Goal: Task Accomplishment & Management: Manage account settings

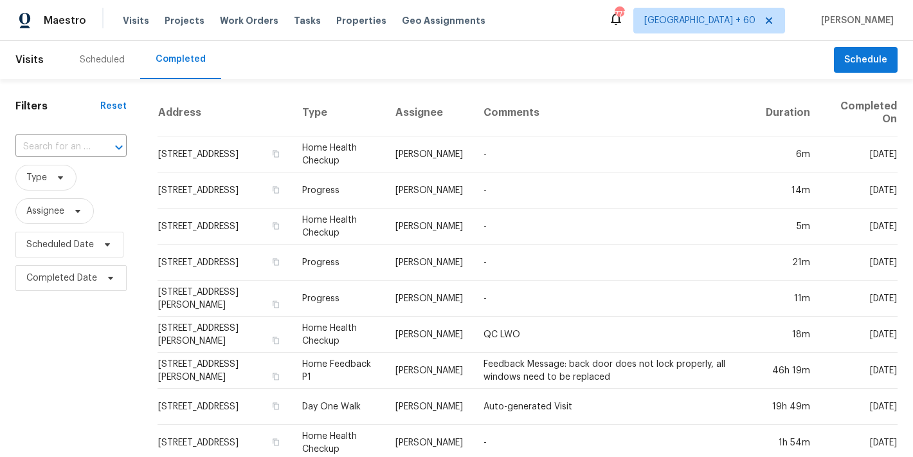
click at [55, 158] on div "​" at bounding box center [70, 147] width 111 height 28
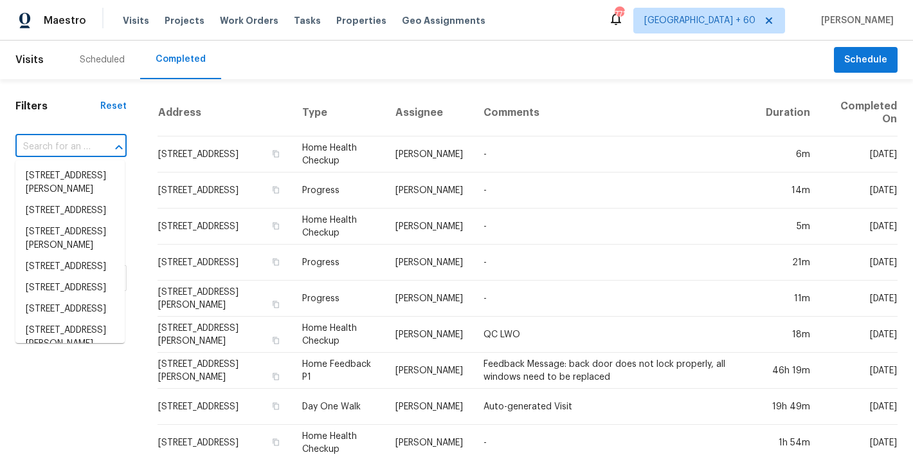
paste input "[STREET_ADDRESS][PERSON_NAME]"
type input "1142 Will O Ee Dr, Amelia, OH 45102"
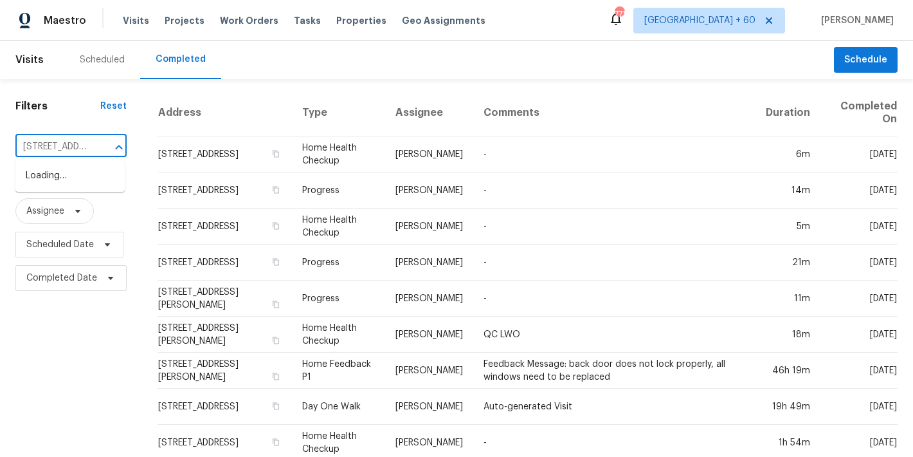
scroll to position [0, 83]
click at [64, 180] on li "1142 Will O Ee Dr, Amelia, OH 45102" at bounding box center [69, 182] width 109 height 35
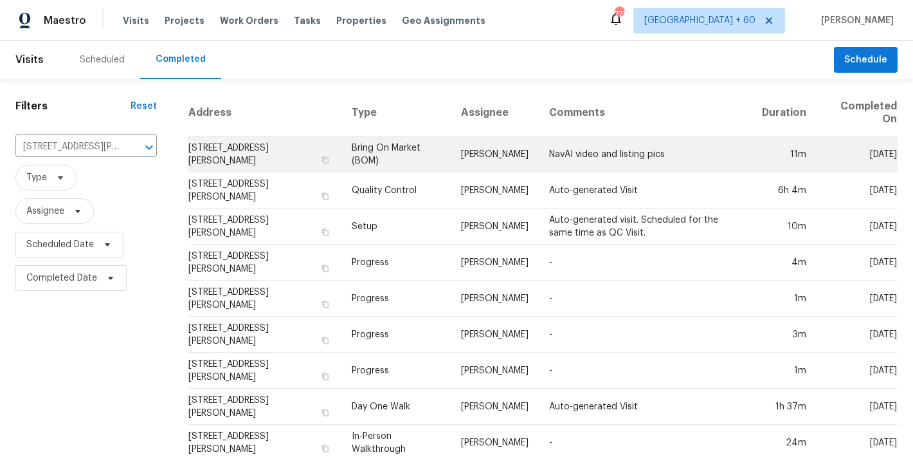
click at [207, 151] on td "1142 Will O Ee Dr, Amelia, OH 45102" at bounding box center [264, 154] width 153 height 36
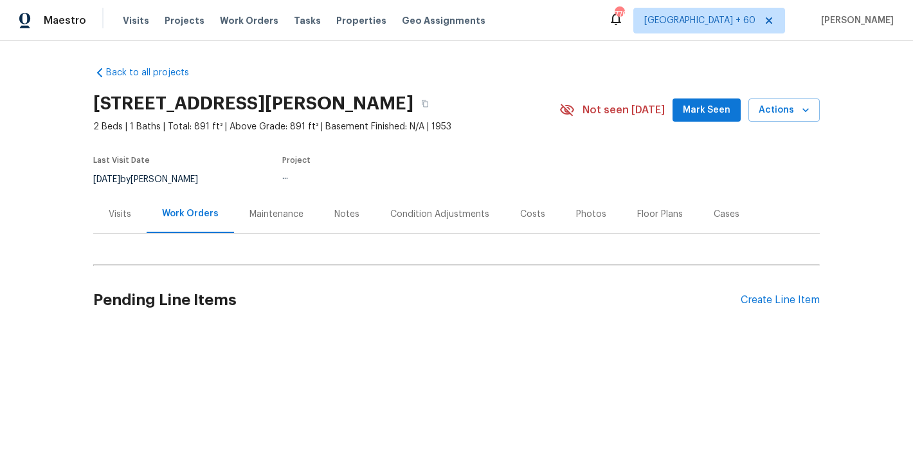
click at [702, 113] on span "Mark Seen" at bounding box center [707, 110] width 48 height 16
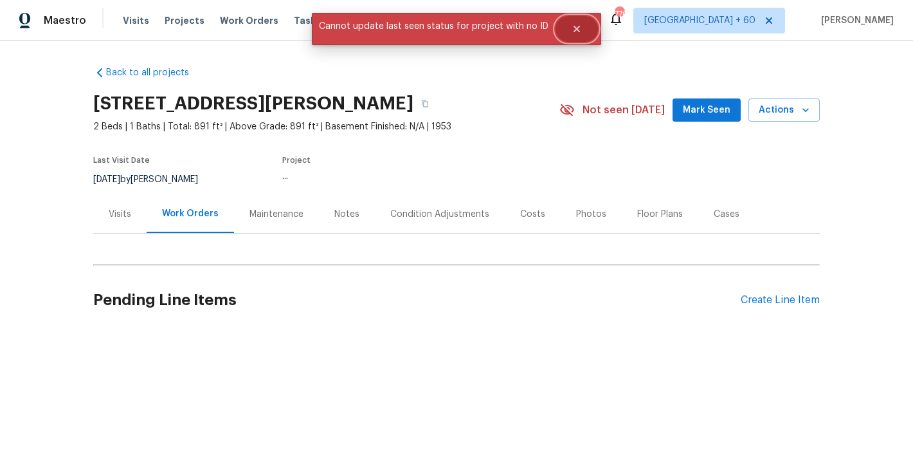
click at [580, 29] on button "Close" at bounding box center [577, 29] width 42 height 26
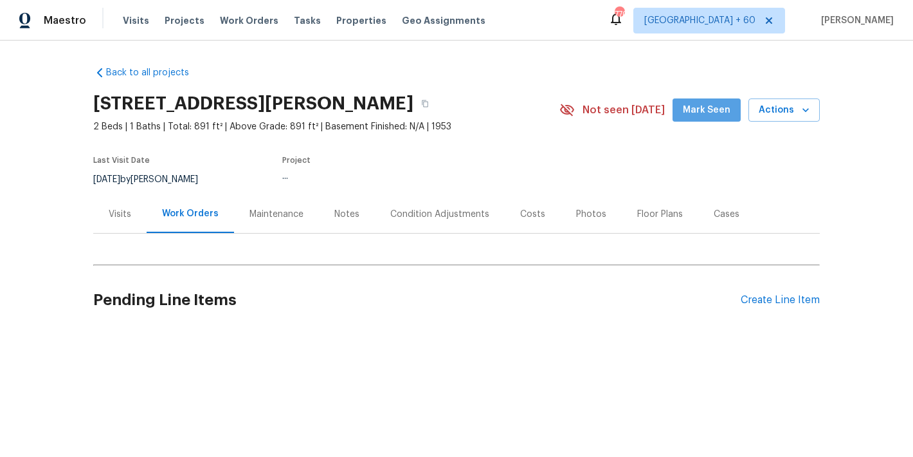
click at [708, 115] on span "Mark Seen" at bounding box center [707, 110] width 48 height 16
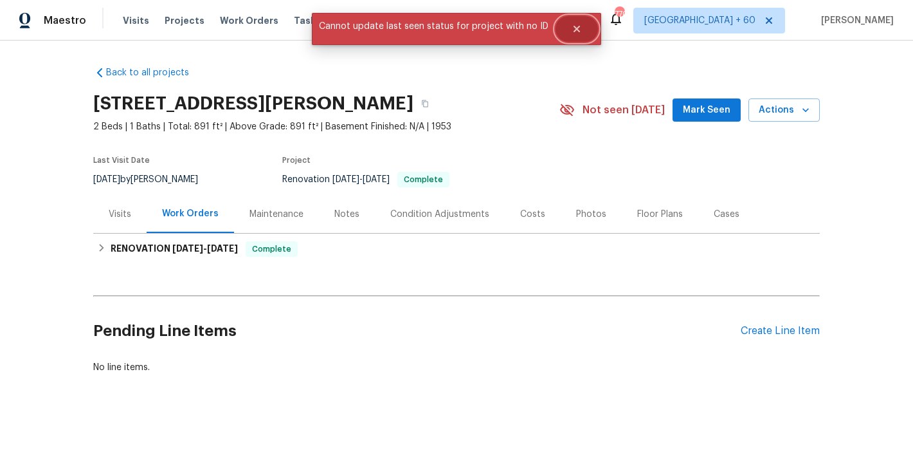
click at [575, 31] on icon "Close" at bounding box center [577, 29] width 6 height 6
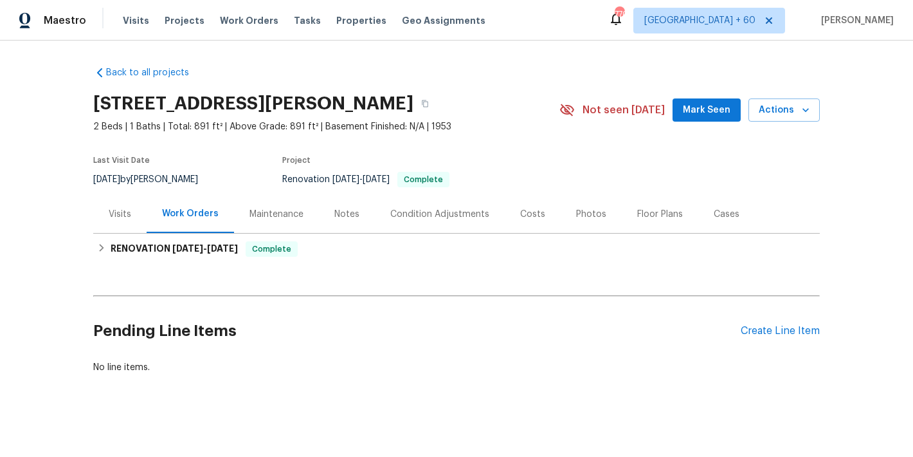
click at [705, 113] on span "Mark Seen" at bounding box center [707, 110] width 48 height 16
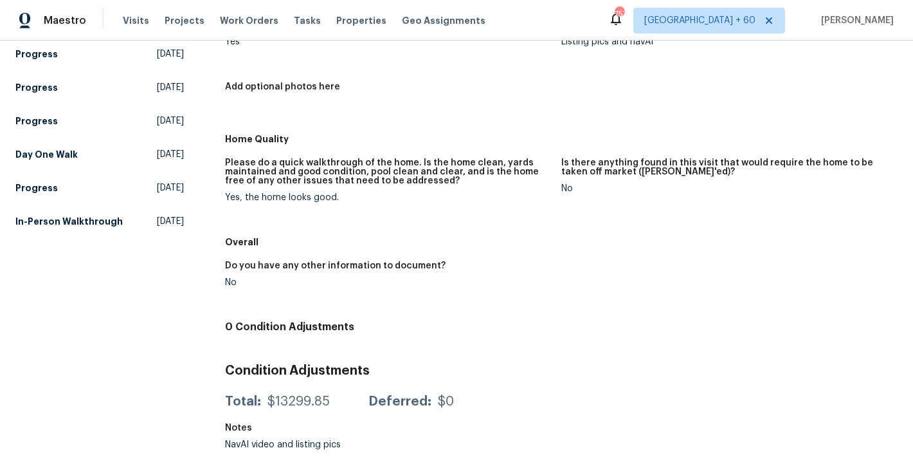
scroll to position [226, 0]
click at [41, 215] on h5 "In-Person Walkthrough" at bounding box center [68, 221] width 107 height 13
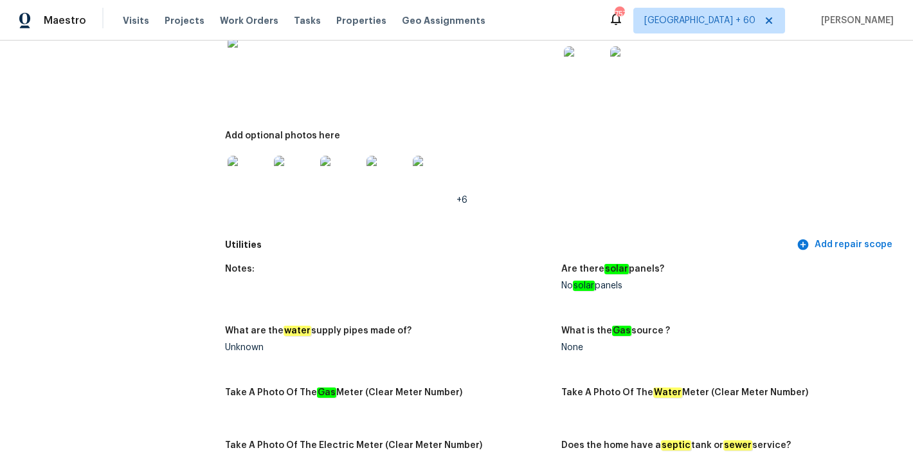
scroll to position [875, 0]
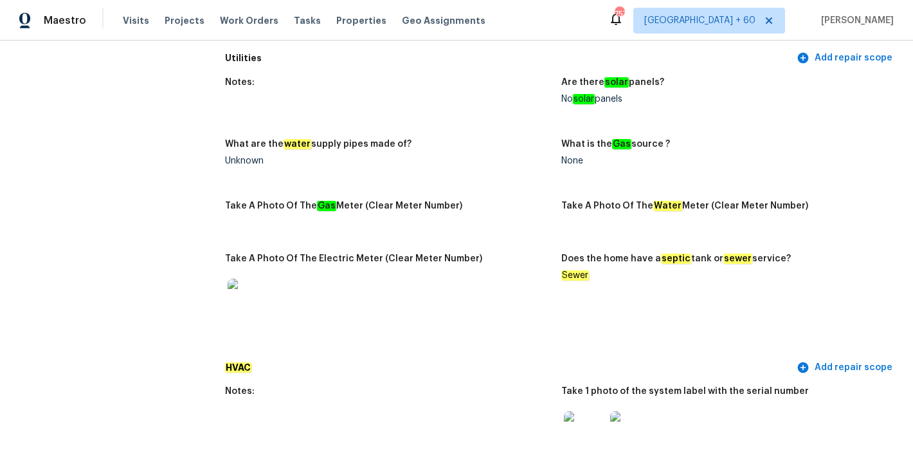
click at [516, 207] on figure "Take A Photo Of The Gas Meter (Clear Meter Number)" at bounding box center [393, 219] width 336 height 37
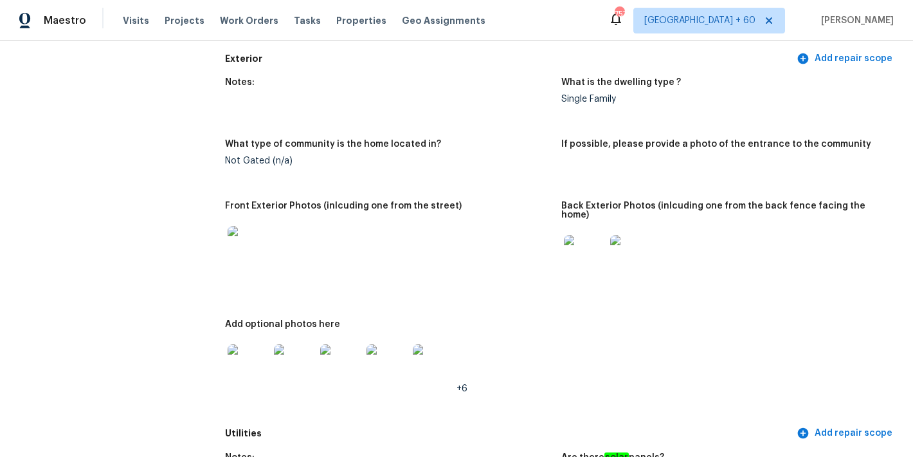
scroll to position [0, 0]
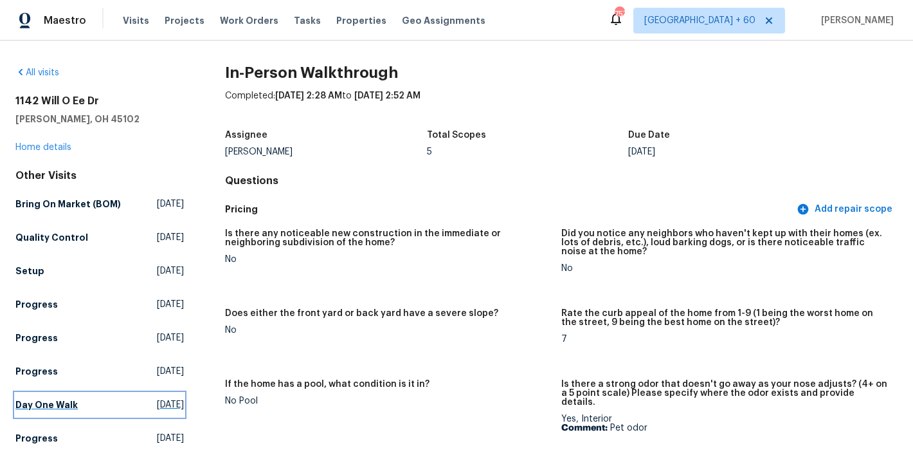
click at [54, 411] on h5 "Day One Walk" at bounding box center [46, 404] width 62 height 13
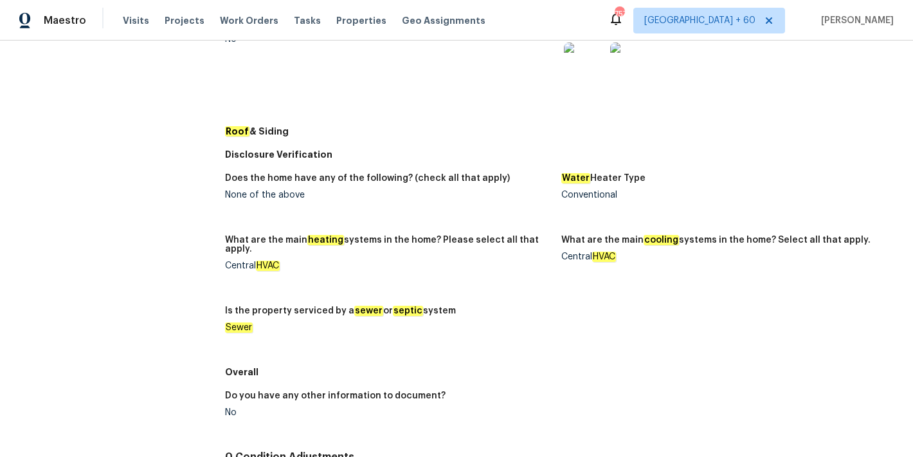
scroll to position [401, 0]
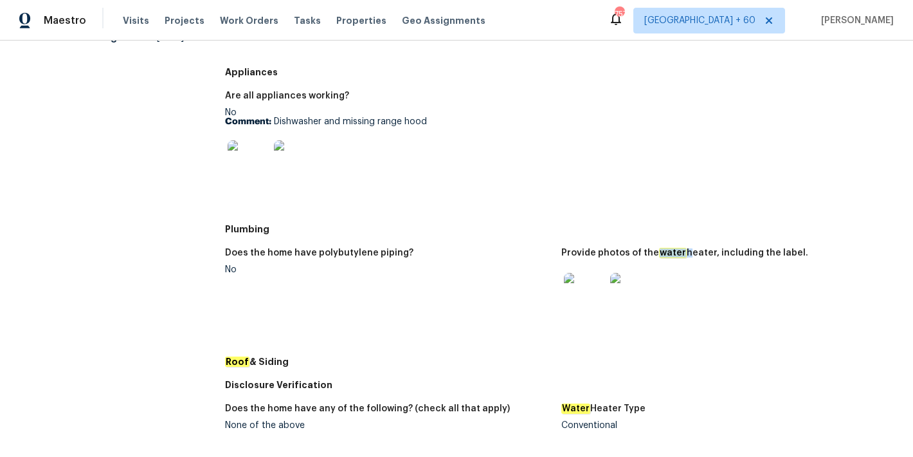
click at [126, 253] on div "All visits 1142 Will O Ee Dr Amelia, OH 45102 Home details Other Visits Bring O…" at bounding box center [99, 241] width 169 height 1151
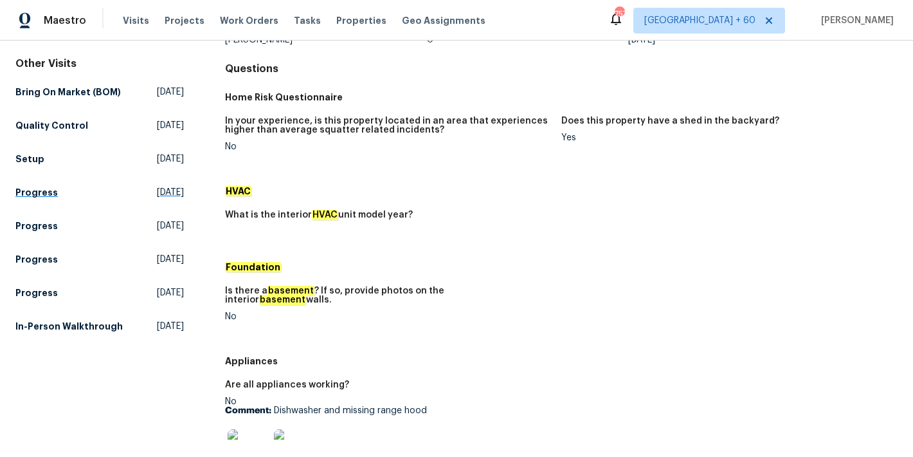
scroll to position [58, 0]
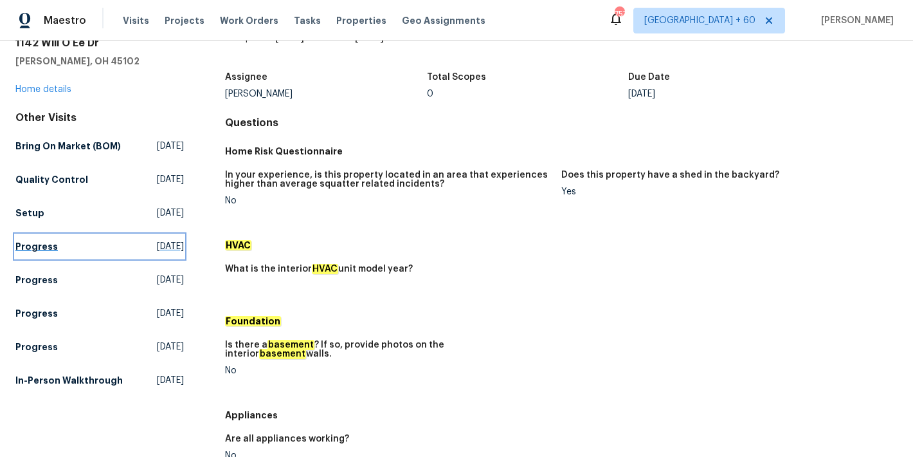
click at [37, 253] on h5 "Progress" at bounding box center [36, 246] width 42 height 13
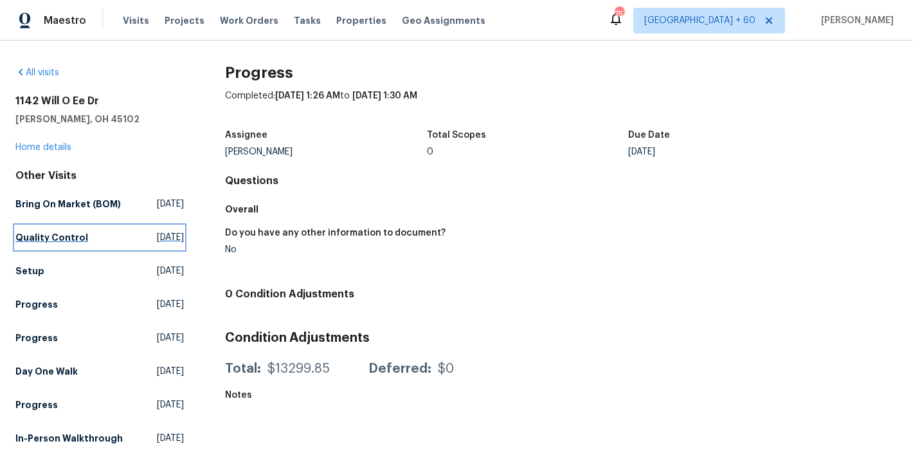
click at [61, 244] on h5 "Quality Control" at bounding box center [51, 237] width 73 height 13
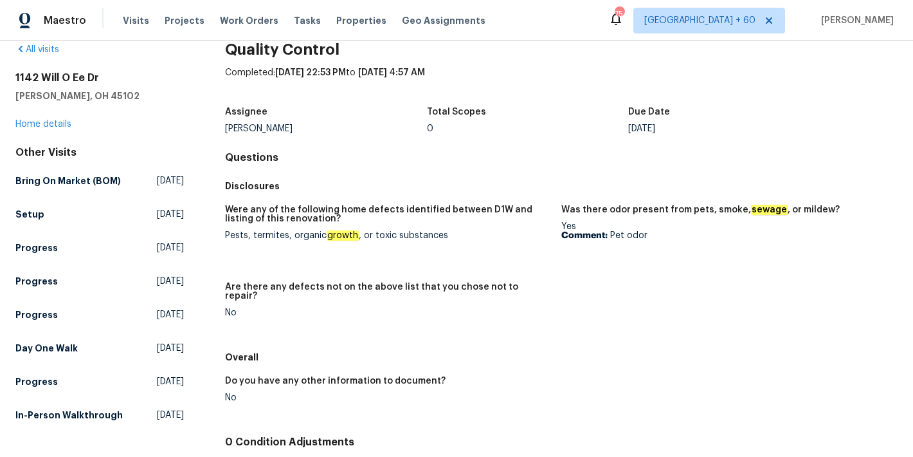
scroll to position [139, 0]
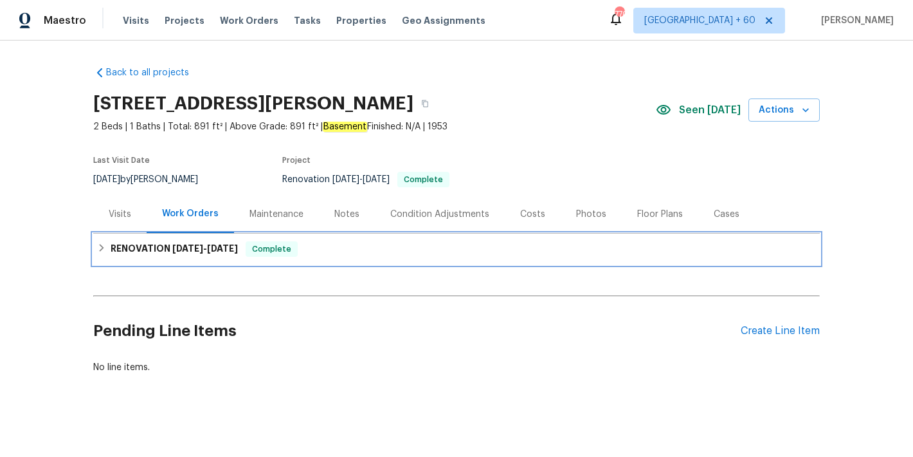
click at [264, 256] on div "Complete" at bounding box center [272, 248] width 52 height 15
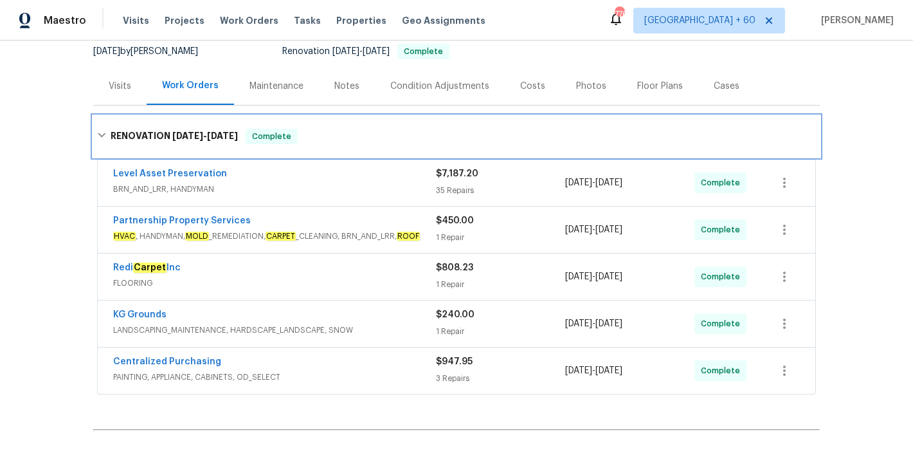
scroll to position [182, 0]
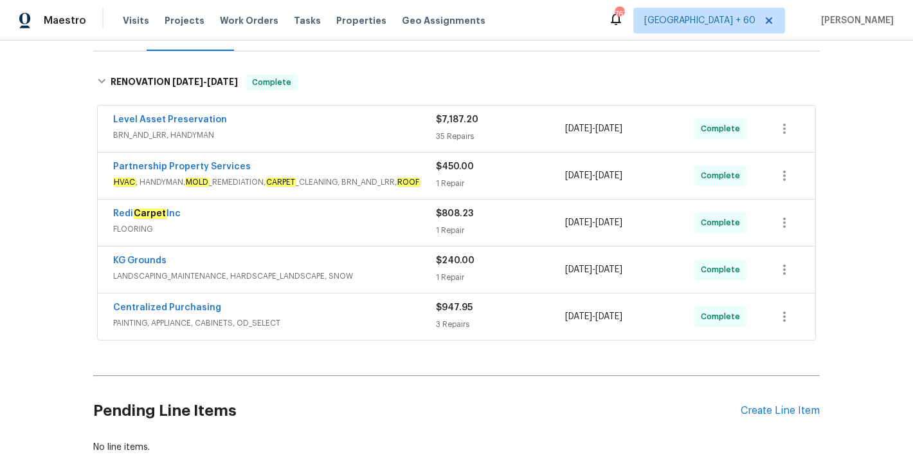
click at [408, 322] on span "PAINTING, APPLIANCE, CABINETS, OD_SELECT" at bounding box center [274, 322] width 323 height 13
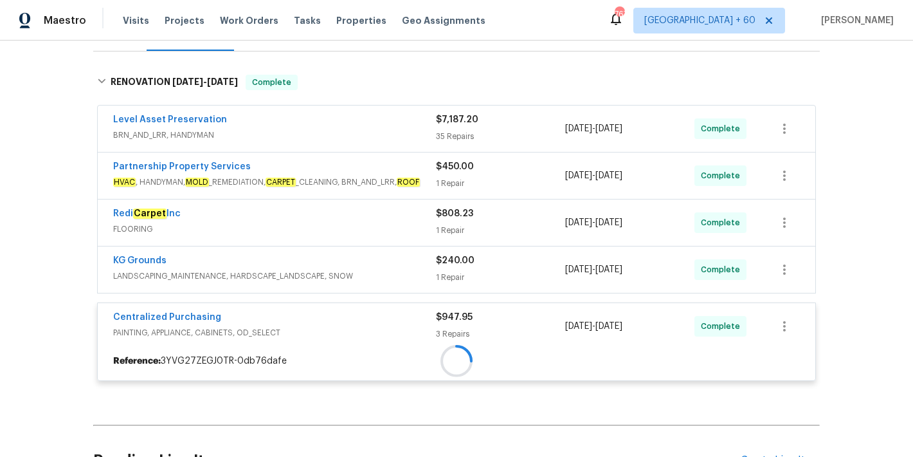
scroll to position [176, 0]
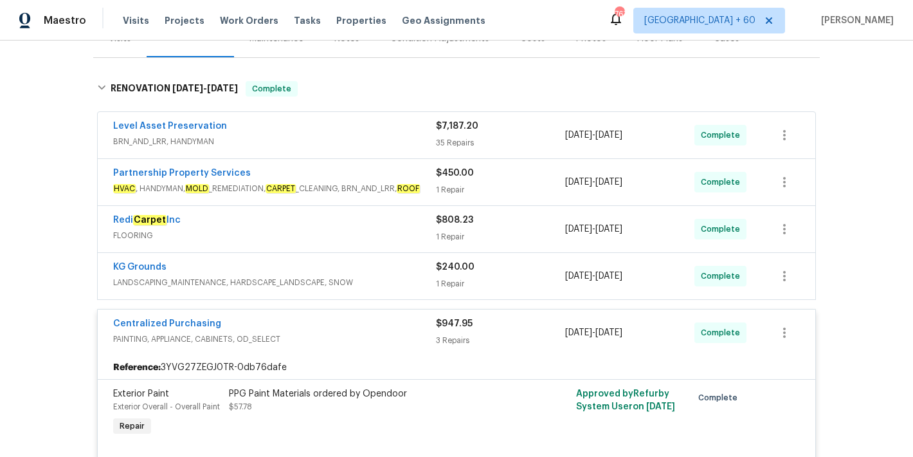
click at [408, 274] on div "KG Grounds" at bounding box center [274, 268] width 323 height 15
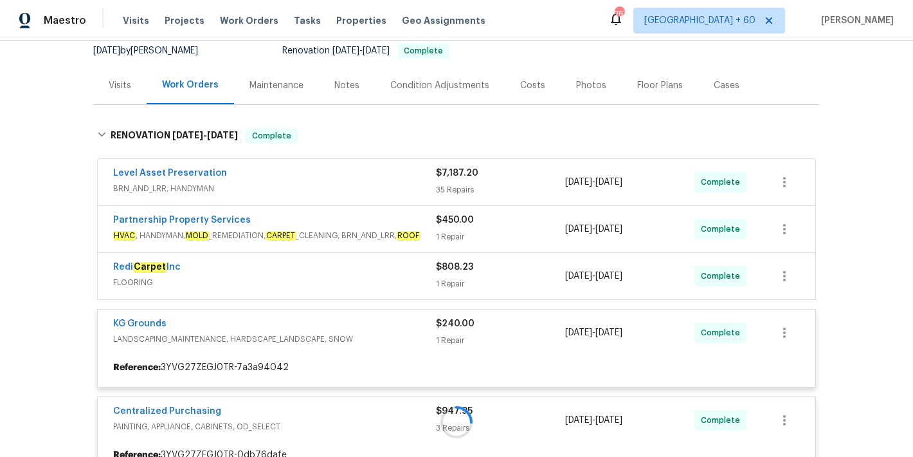
scroll to position [122, 0]
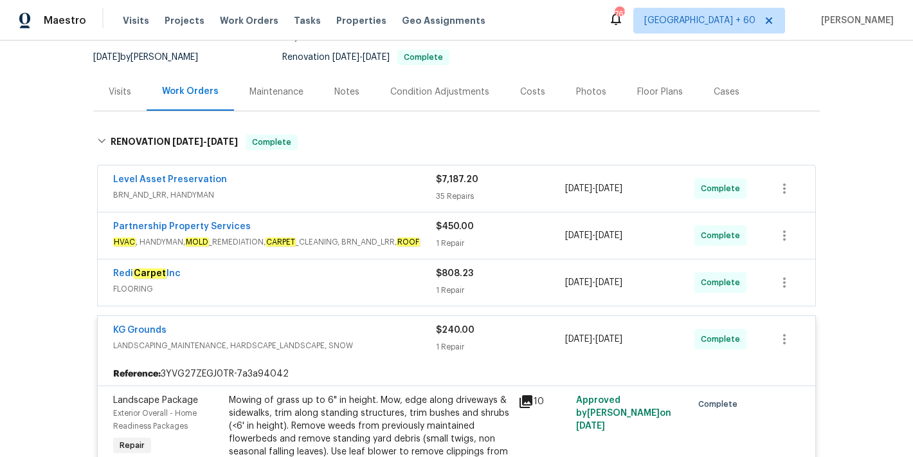
click at [416, 282] on div "Redi Carpet Inc" at bounding box center [274, 274] width 323 height 15
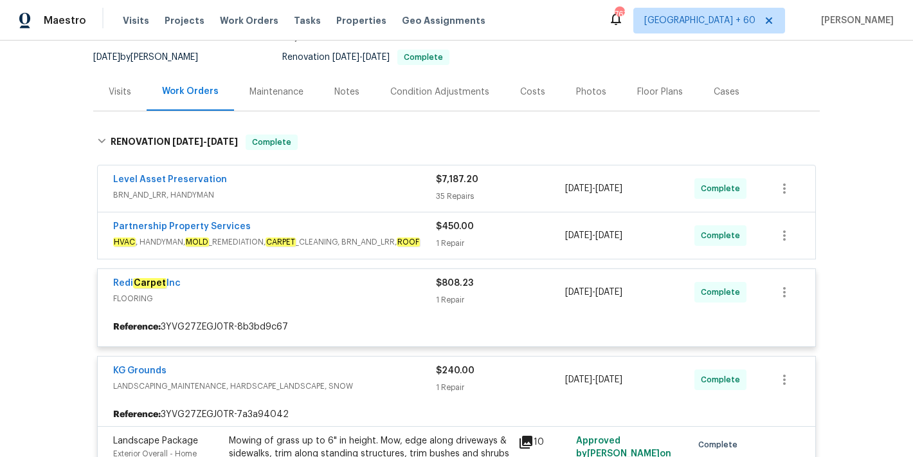
scroll to position [83, 0]
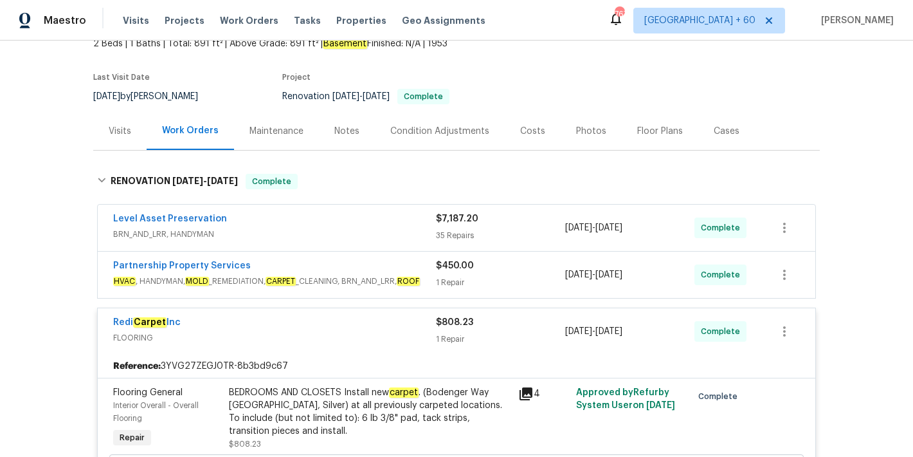
click at [428, 271] on div "Partnership Property Services" at bounding box center [274, 266] width 323 height 15
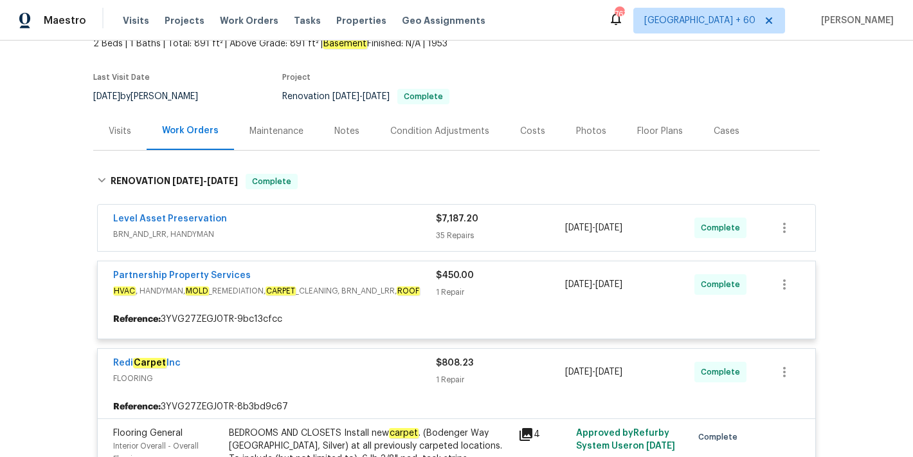
scroll to position [61, 0]
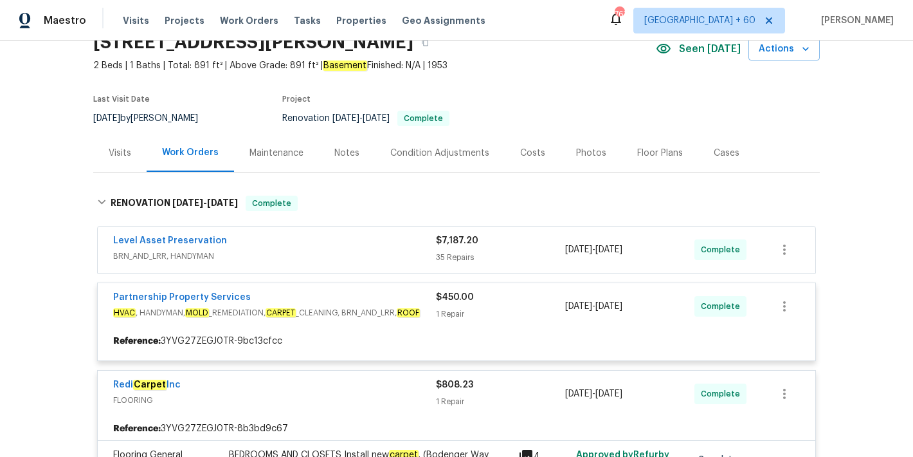
click at [858, 208] on div "Back to all projects 1142 Will O Ee Dr, Amelia, OH 45102 2 Beds | 1 Baths | Tot…" at bounding box center [456, 249] width 913 height 416
click at [855, 237] on div "Back to all projects 1142 Will O Ee Dr, Amelia, OH 45102 2 Beds | 1 Baths | Tot…" at bounding box center [456, 249] width 913 height 416
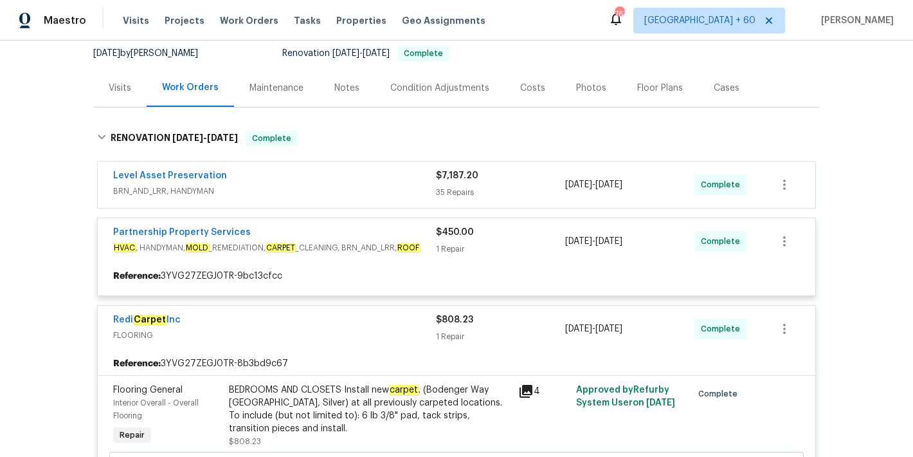
scroll to position [144, 0]
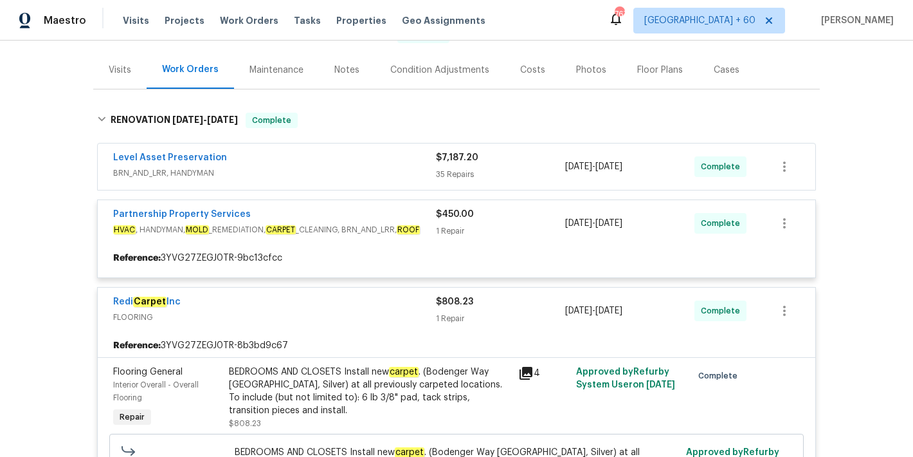
click at [414, 169] on span "BRN_AND_LRR, HANDYMAN" at bounding box center [274, 173] width 323 height 13
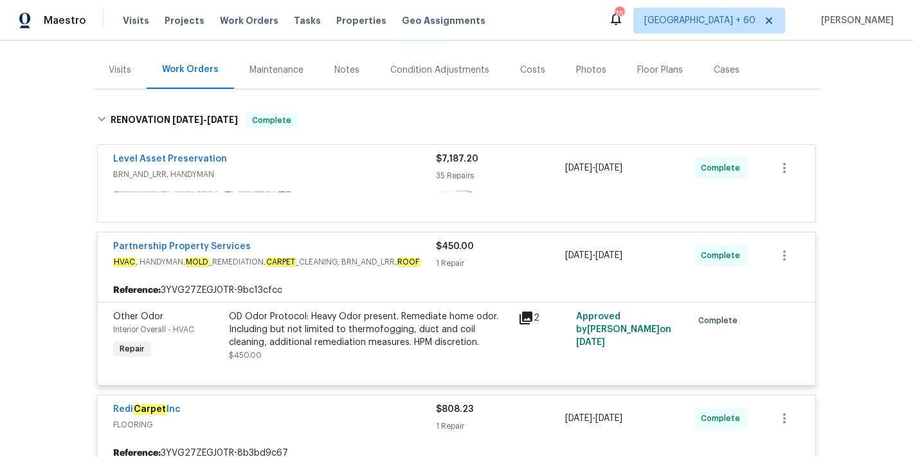
click at [414, 168] on div "Level Asset Preservation" at bounding box center [274, 159] width 323 height 15
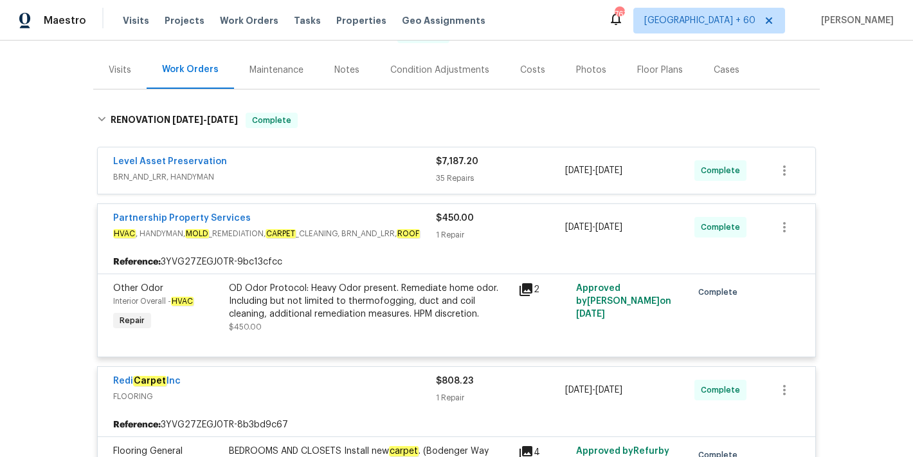
click at [414, 170] on span "BRN_AND_LRR, HANDYMAN" at bounding box center [274, 176] width 323 height 13
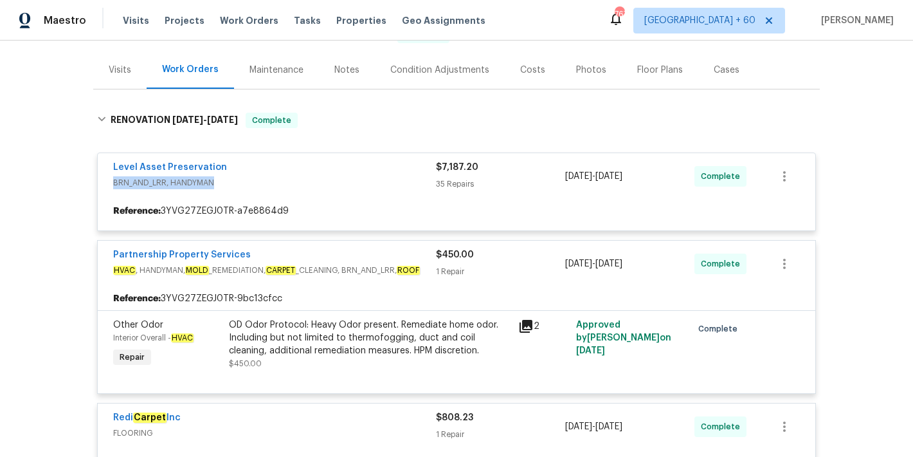
click at [853, 140] on div "Back to all projects 1142 Will O Ee Dr, Amelia, OH 45102 2 Beds | 1 Baths | Tot…" at bounding box center [456, 249] width 913 height 416
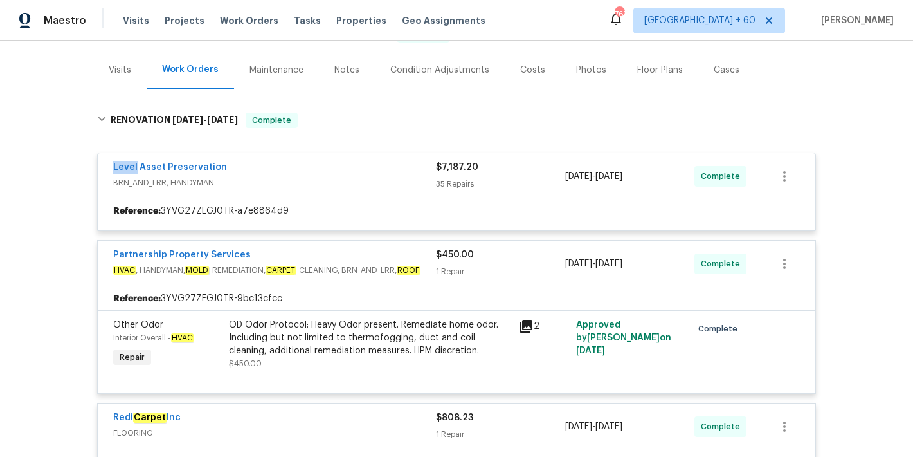
click at [853, 140] on div "Back to all projects 1142 Will O Ee Dr, Amelia, OH 45102 2 Beds | 1 Baths | Tot…" at bounding box center [456, 249] width 913 height 416
click at [412, 181] on span "BRN_AND_LRR, HANDYMAN" at bounding box center [274, 182] width 323 height 13
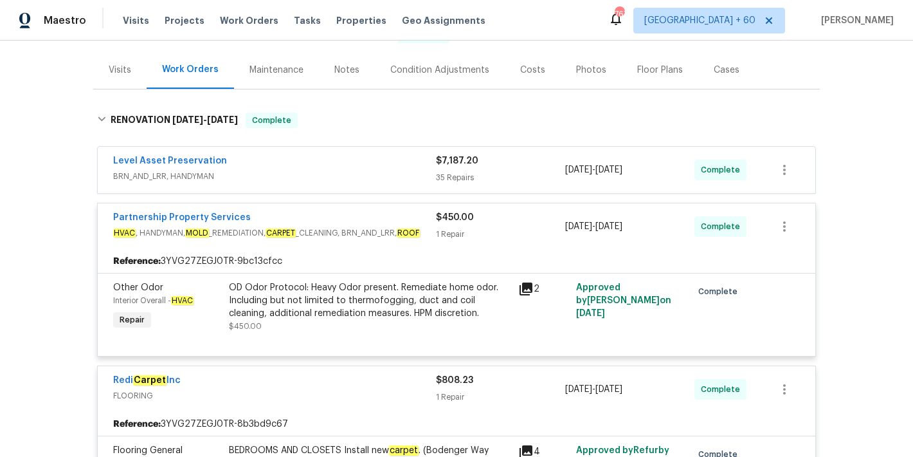
click at [412, 181] on div "Level Asset Preservation BRN_AND_LRR, HANDYMAN" at bounding box center [274, 169] width 323 height 31
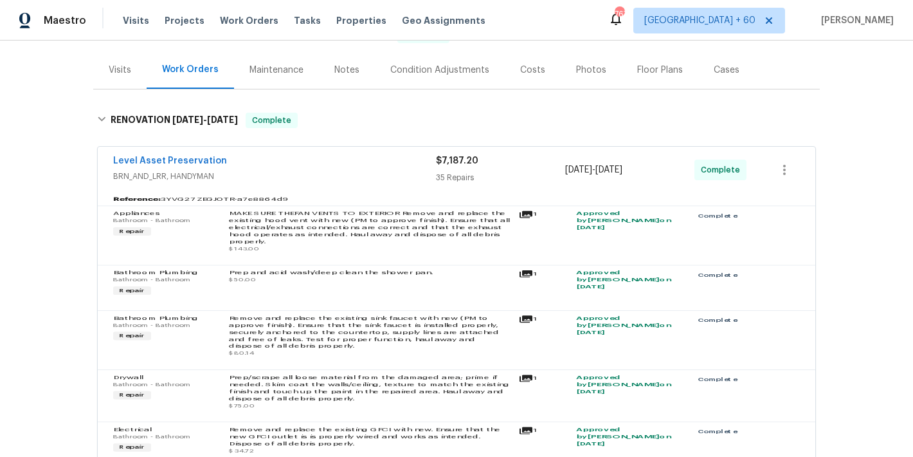
click at [412, 181] on span "BRN_AND_LRR, HANDYMAN" at bounding box center [274, 176] width 323 height 13
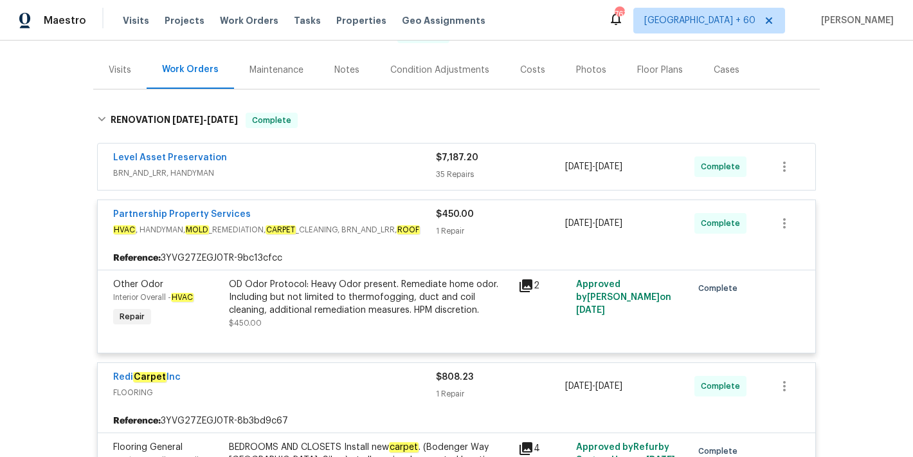
click at [401, 170] on span "BRN_AND_LRR, HANDYMAN" at bounding box center [274, 173] width 323 height 13
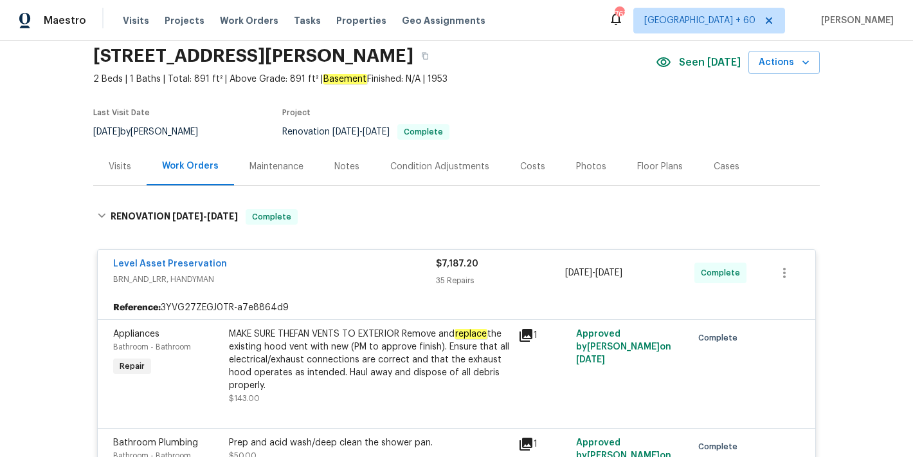
scroll to position [56, 0]
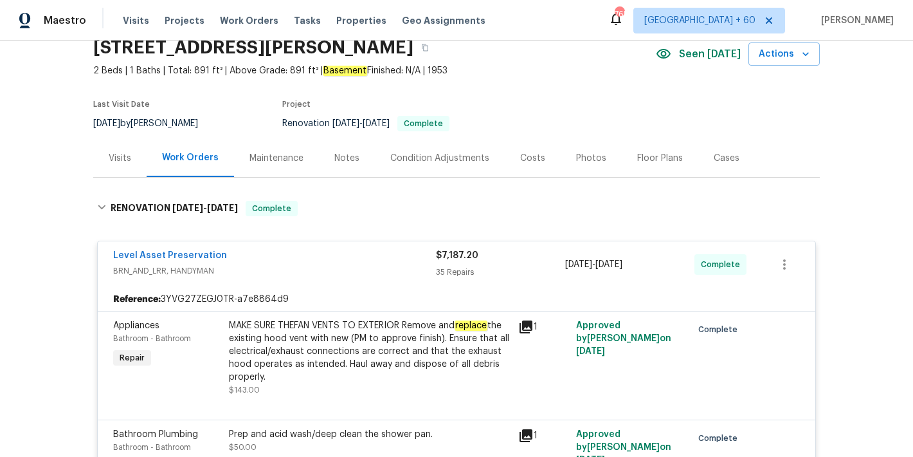
click at [549, 70] on span "2 Beds | 1 Baths | Total: 891 ft² | Above Grade: 891 ft² | Basement Finished: N…" at bounding box center [374, 70] width 563 height 13
click at [855, 176] on div "Back to all projects 1142 Will O Ee Dr, Amelia, OH 45102 2 Beds | 1 Baths | Tot…" at bounding box center [456, 249] width 913 height 416
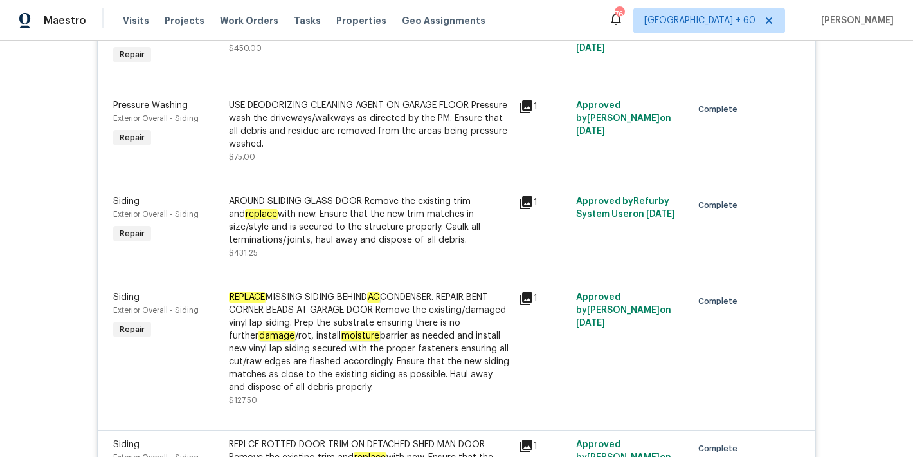
scroll to position [3231, 0]
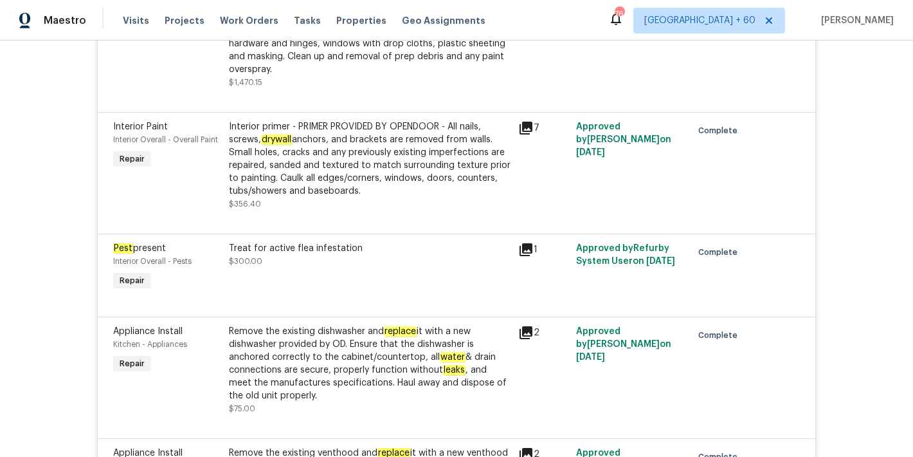
click at [297, 251] on div "Treat for active flea infestation $300.00" at bounding box center [370, 255] width 282 height 26
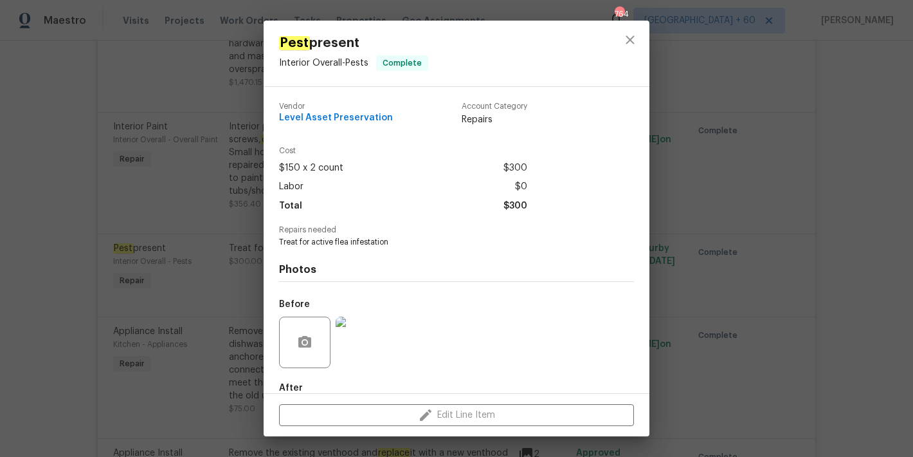
click at [352, 243] on span "Treat for active flea infestation" at bounding box center [439, 242] width 320 height 11
copy span "Treat for active flea infestation"
drag, startPoint x: 389, startPoint y: 120, endPoint x: 268, endPoint y: 121, distance: 120.9
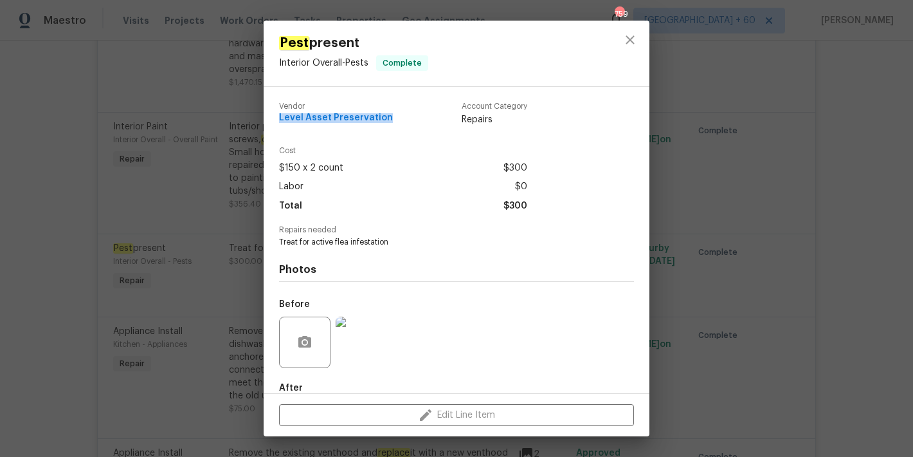
click at [268, 121] on div "Vendor Level Asset Preservation Account Category Repairs Cost $150 x 2 count $3…" at bounding box center [457, 240] width 386 height 306
copy span "Level Asset Preservation"
click at [828, 120] on div "Pest present Interior Overall - Pests Complete Vendor Level Asset Preservation …" at bounding box center [456, 228] width 913 height 457
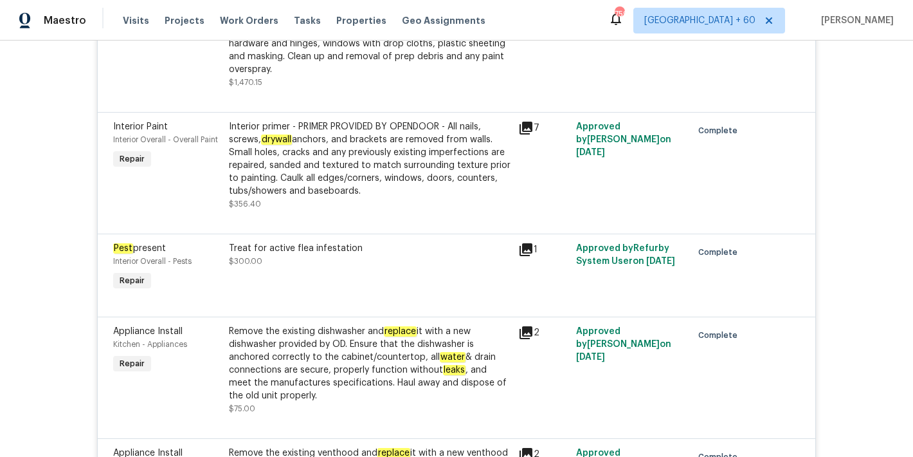
click at [848, 159] on div "Back to all projects 1142 Will O Ee Dr, Amelia, OH 45102 2 Beds | 1 Baths | Tot…" at bounding box center [456, 249] width 913 height 416
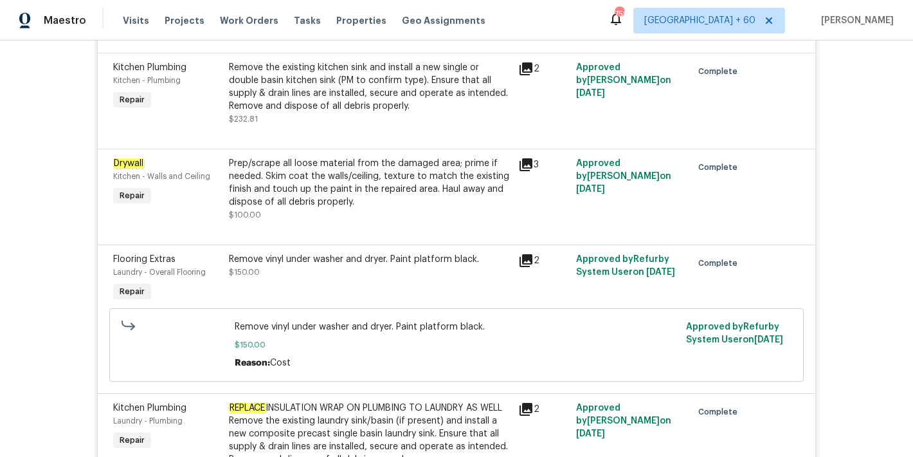
scroll to position [1440, 0]
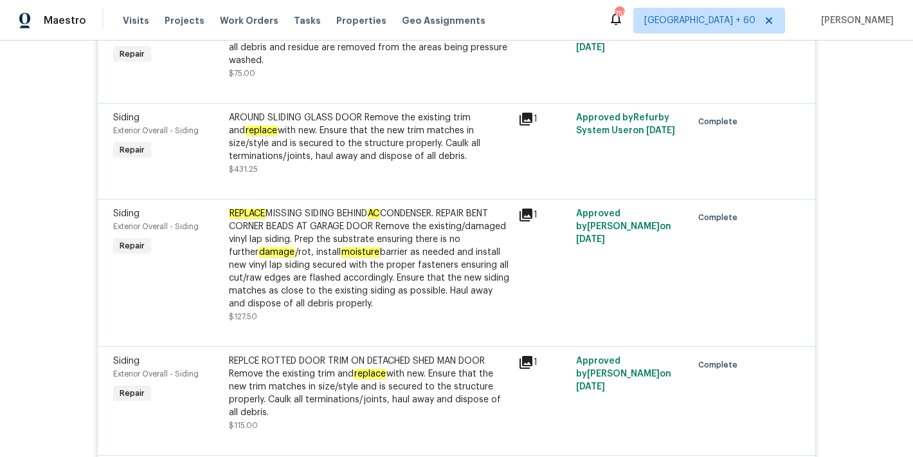
click at [848, 304] on div "Back to all projects 1142 Will O Ee Dr, Amelia, OH 45102 2 Beds | 1 Baths | Tot…" at bounding box center [456, 249] width 913 height 416
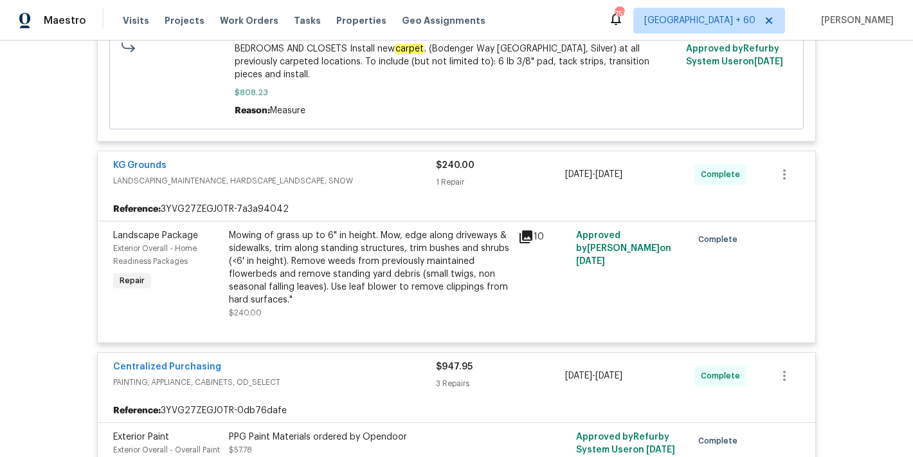
scroll to position [4899, 0]
click at [886, 179] on div "Back to all projects 1142 Will O Ee Dr, Amelia, OH 45102 2 Beds | 1 Baths | Tot…" at bounding box center [456, 249] width 913 height 416
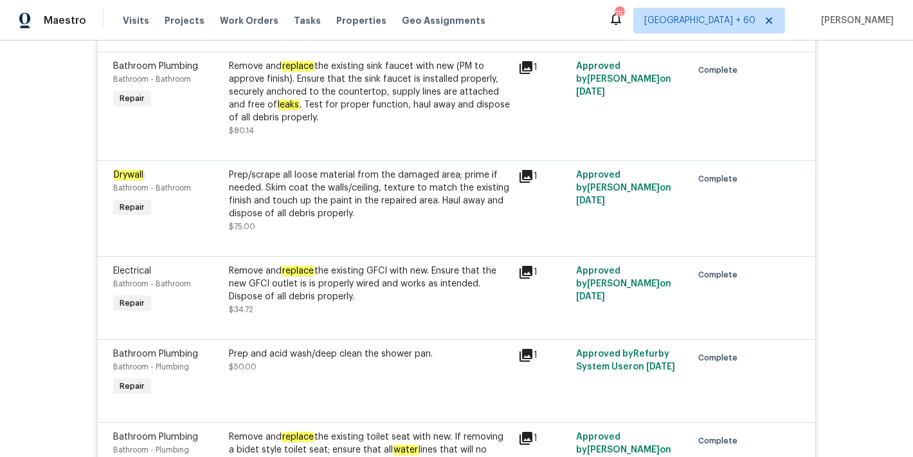
scroll to position [507, 0]
click at [831, 250] on div "Back to all projects 1142 Will O Ee Dr, Amelia, OH 45102 2 Beds | 1 Baths | Tot…" at bounding box center [456, 249] width 913 height 416
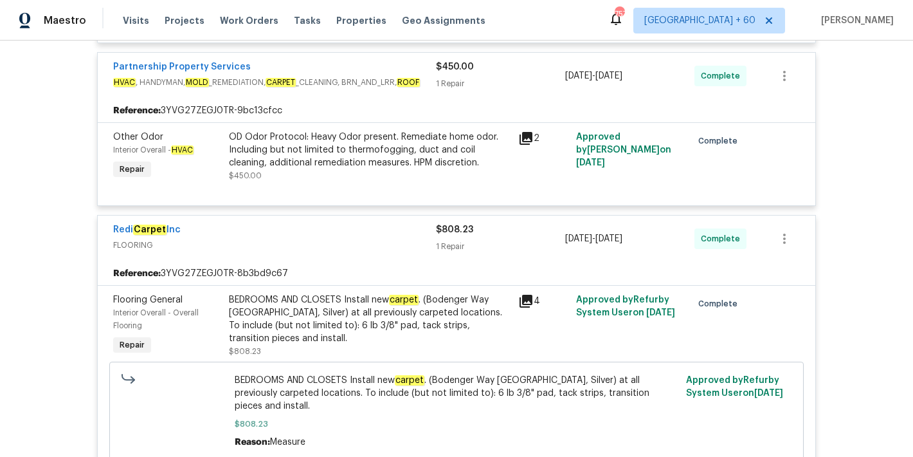
scroll to position [4567, 0]
click at [340, 314] on div "BEDROOMS AND CLOSETS Install new carpet . (Bodenger Way 945 Winter Ash, Silver)…" at bounding box center [370, 319] width 282 height 51
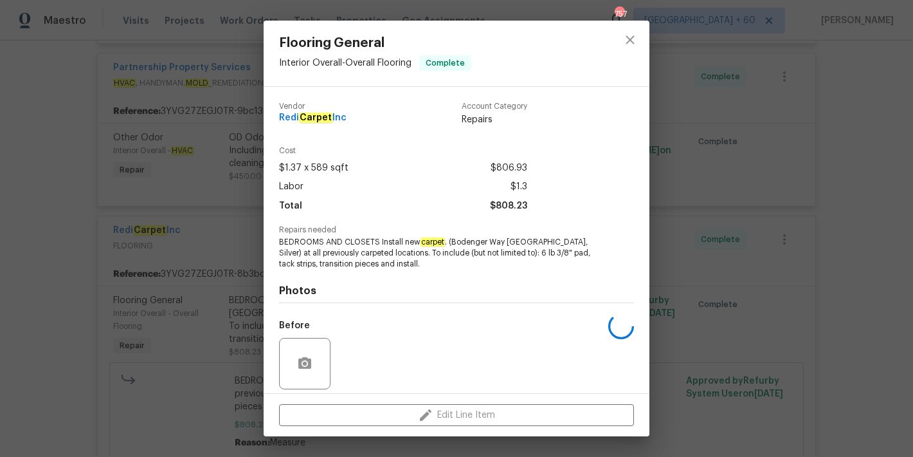
scroll to position [93, 0]
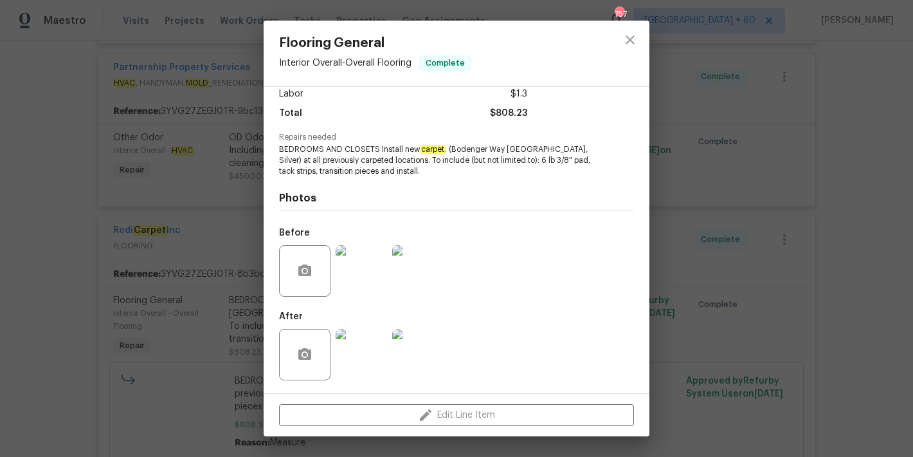
click at [360, 277] on img at bounding box center [361, 270] width 51 height 51
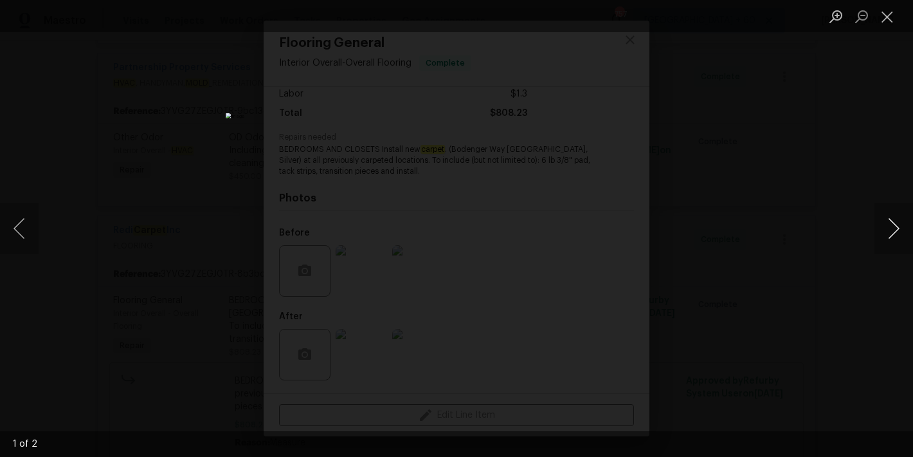
click at [888, 231] on button "Next image" at bounding box center [894, 228] width 39 height 51
click at [886, 15] on button "Close lightbox" at bounding box center [888, 16] width 26 height 23
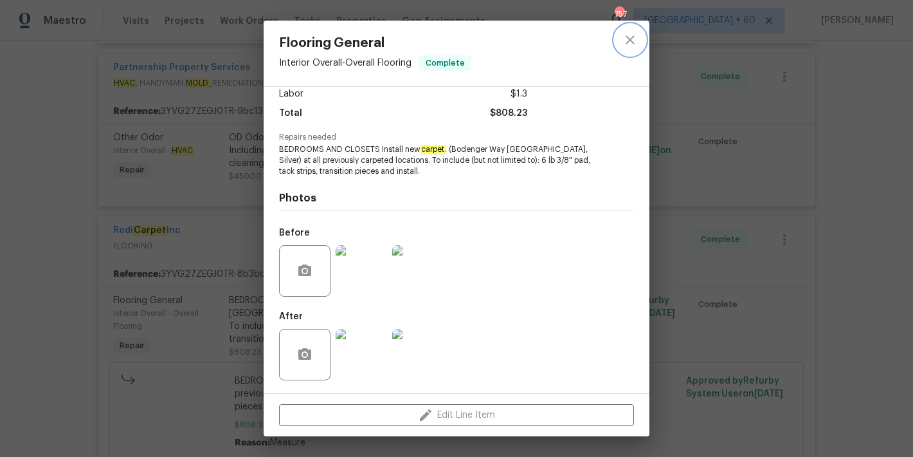
click at [638, 41] on button "close" at bounding box center [630, 39] width 31 height 31
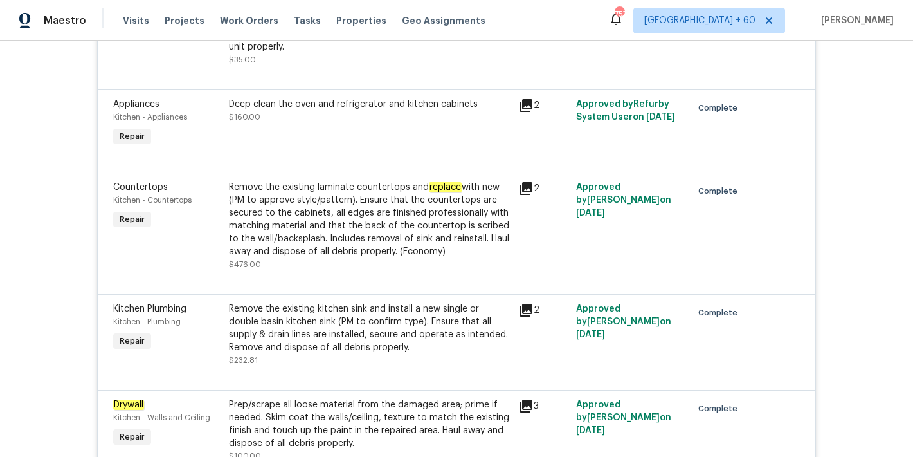
scroll to position [3688, 0]
click at [330, 401] on div "Prep/scrape all loose material from the damaged area; prime if needed. Skim coa…" at bounding box center [370, 424] width 282 height 51
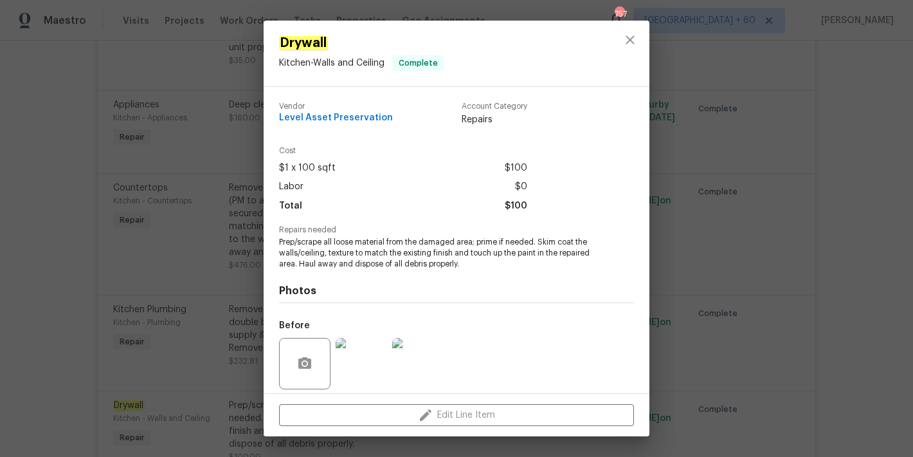
scroll to position [93, 0]
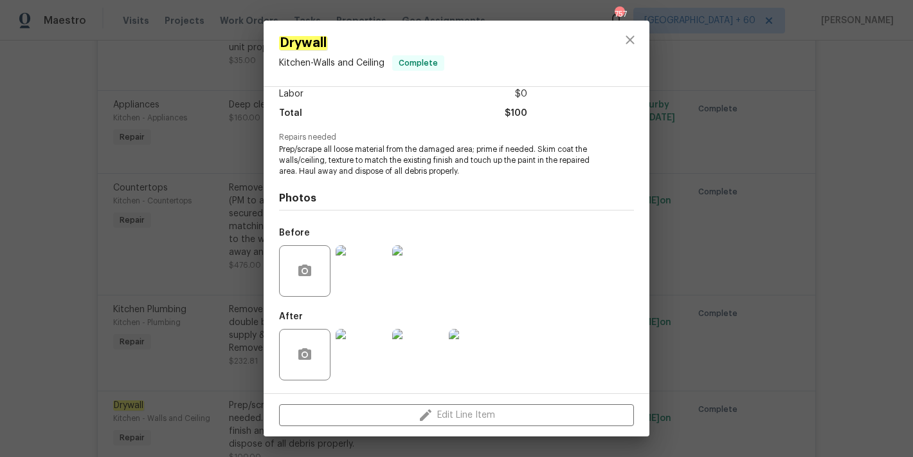
click at [369, 280] on img at bounding box center [361, 270] width 51 height 51
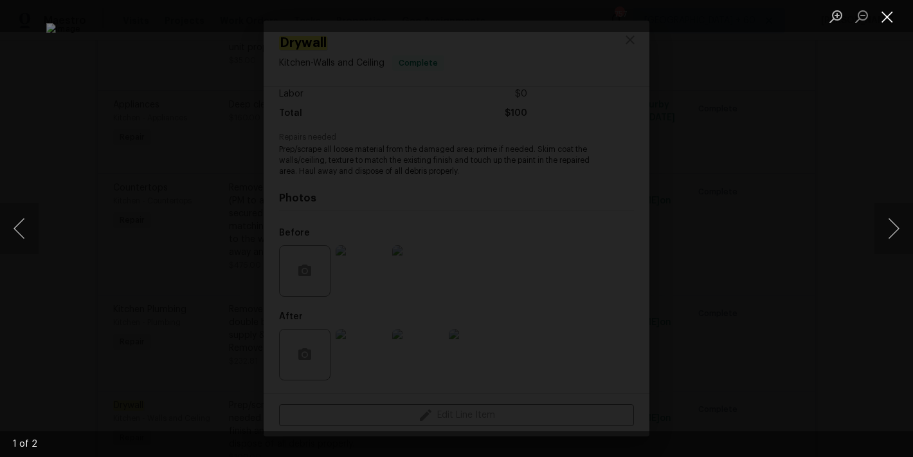
click at [882, 11] on button "Close lightbox" at bounding box center [888, 16] width 26 height 23
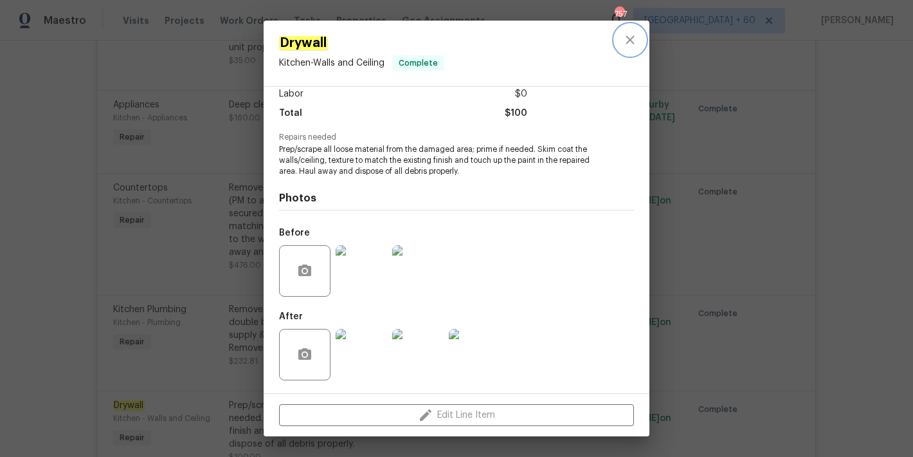
click at [642, 37] on button "close" at bounding box center [630, 39] width 31 height 31
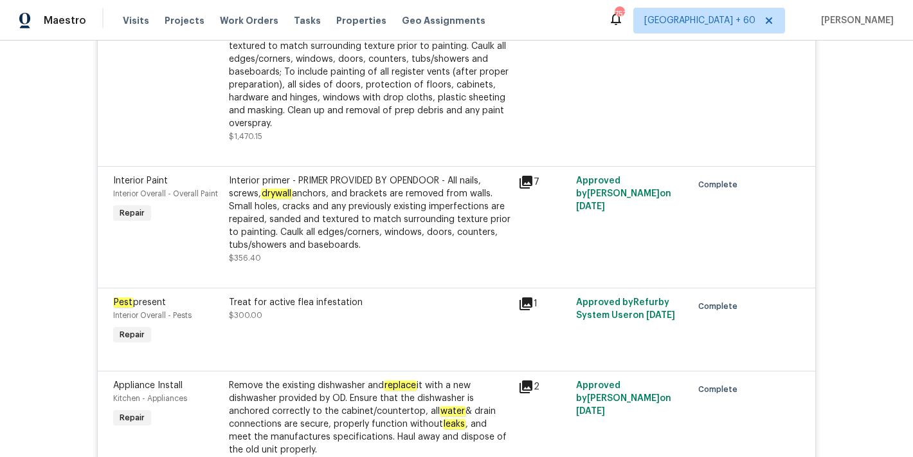
scroll to position [3176, 0]
click at [322, 324] on div "Treat for active flea infestation $300.00" at bounding box center [369, 322] width 289 height 59
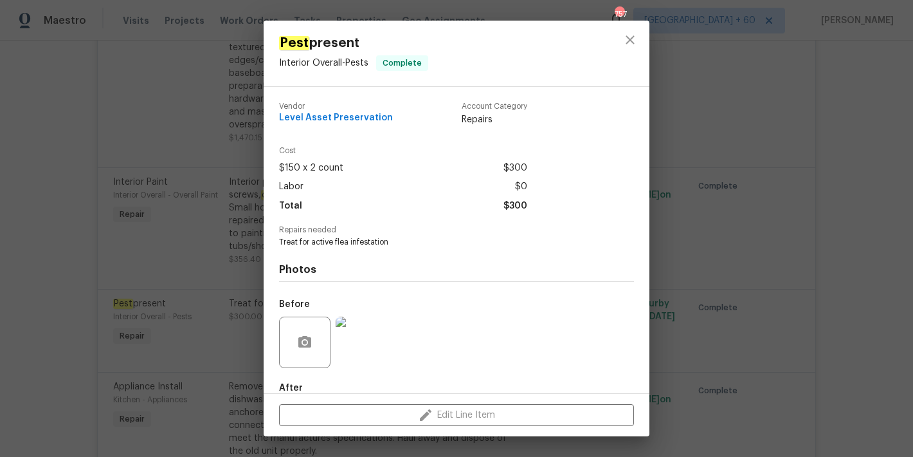
scroll to position [71, 0]
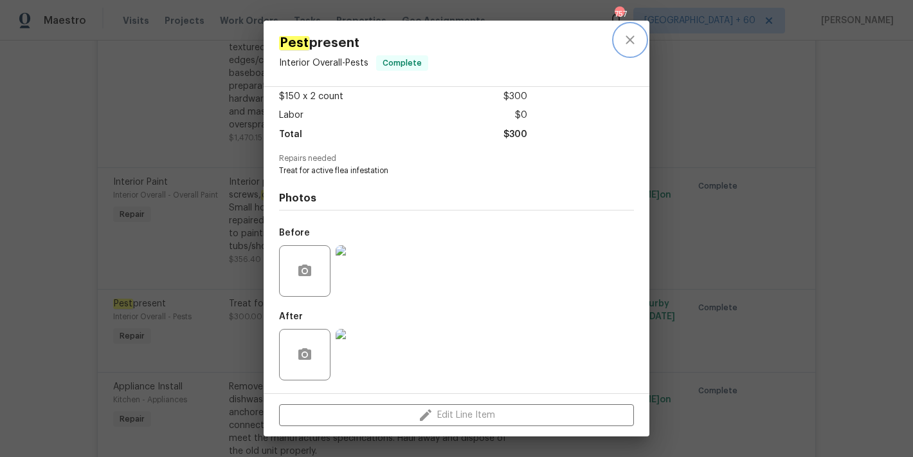
click at [628, 30] on button "close" at bounding box center [630, 39] width 31 height 31
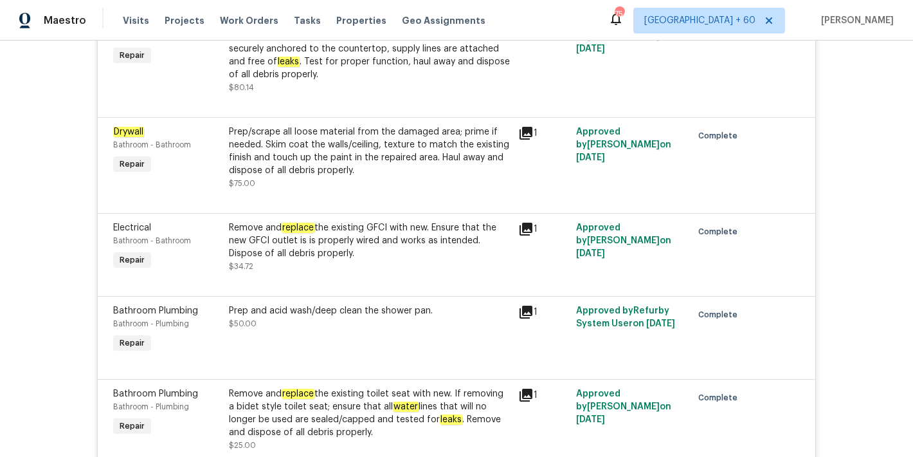
scroll to position [549, 0]
click at [291, 157] on div "Prep/scrape all loose material from the damaged area; prime if needed. Skim coa…" at bounding box center [370, 151] width 282 height 51
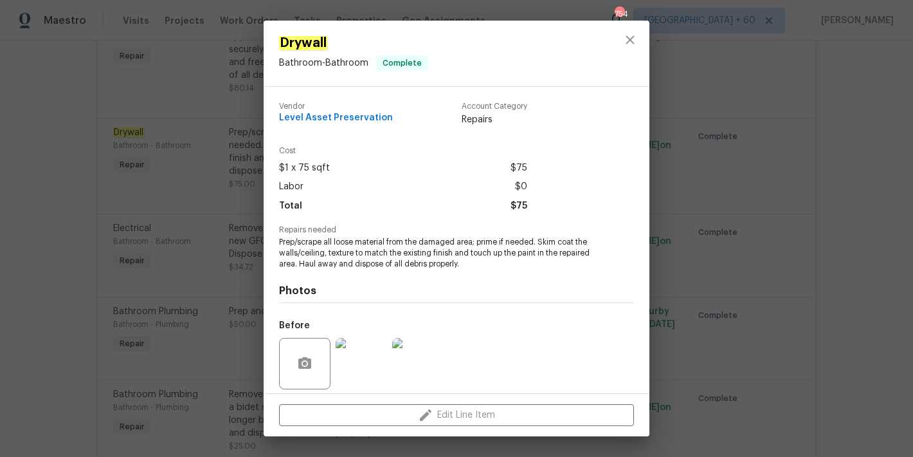
scroll to position [93, 0]
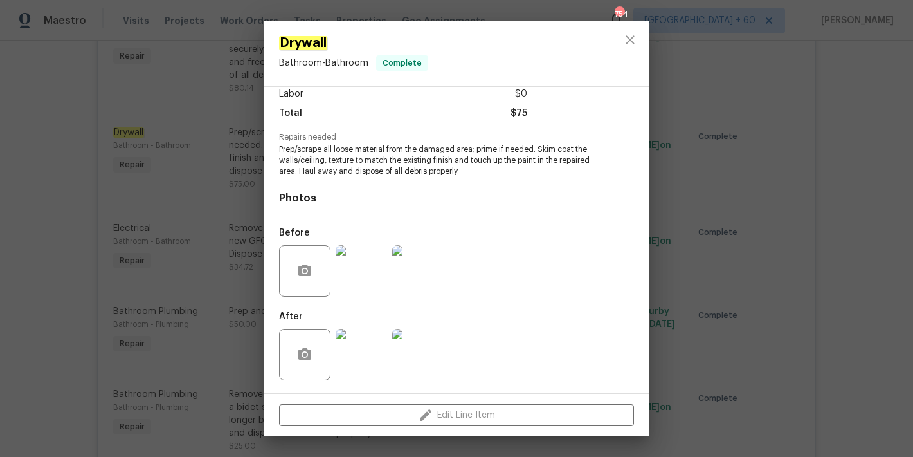
click at [351, 268] on img at bounding box center [361, 270] width 51 height 51
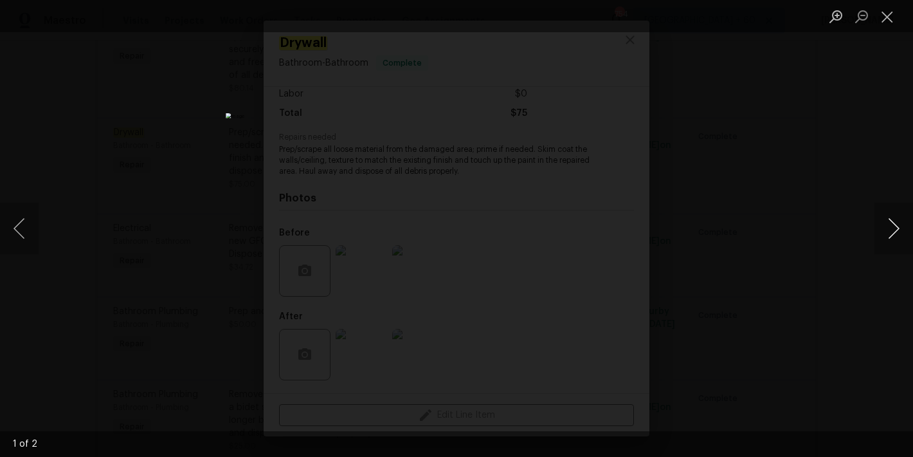
click at [892, 232] on button "Next image" at bounding box center [894, 228] width 39 height 51
click at [883, 12] on button "Close lightbox" at bounding box center [888, 16] width 26 height 23
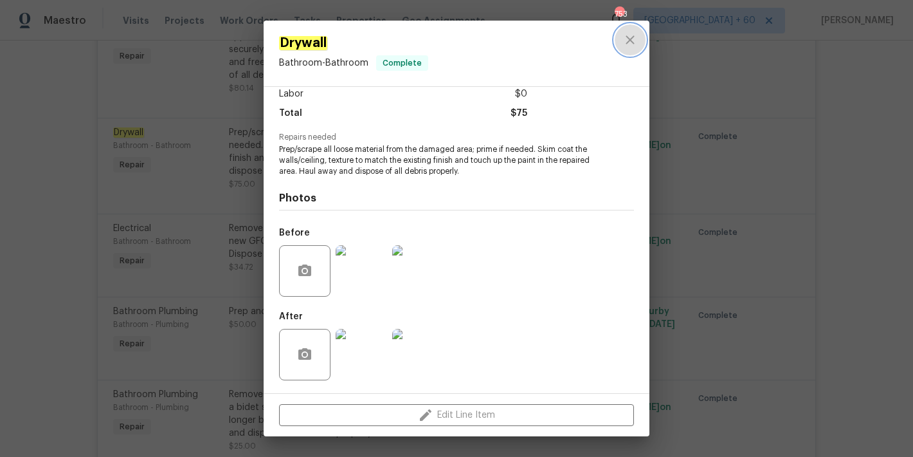
click at [625, 46] on icon "close" at bounding box center [630, 39] width 15 height 15
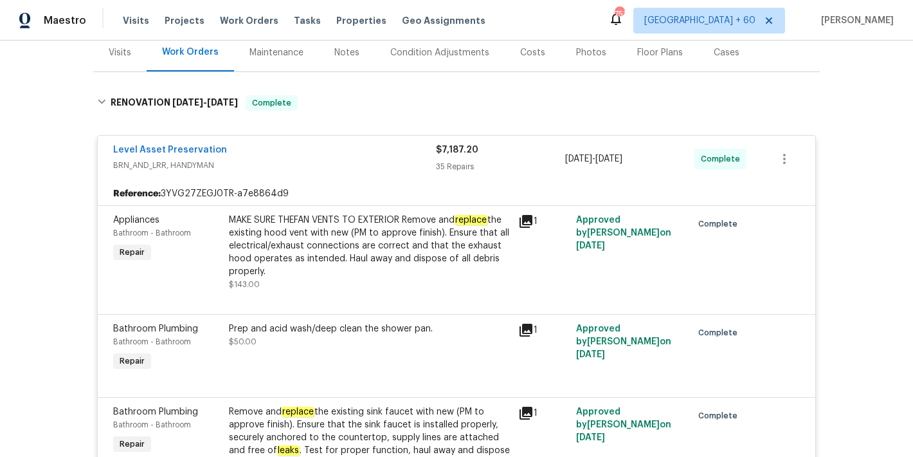
scroll to position [0, 0]
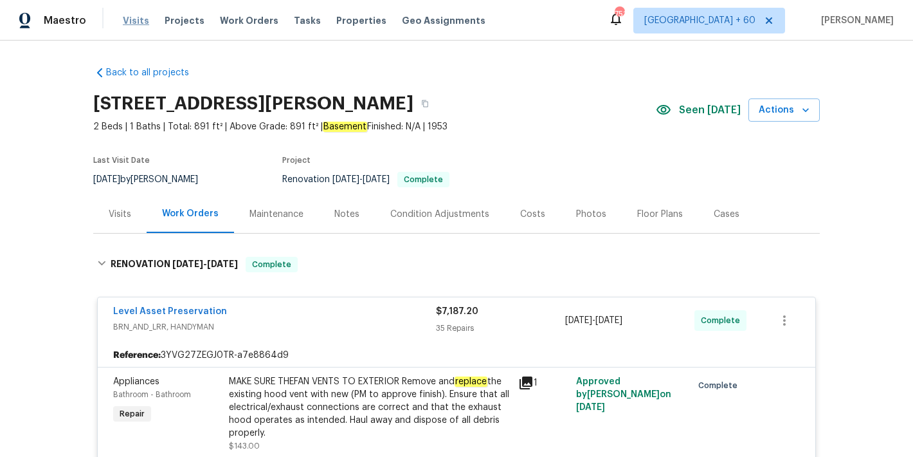
click at [134, 21] on span "Visits" at bounding box center [136, 20] width 26 height 13
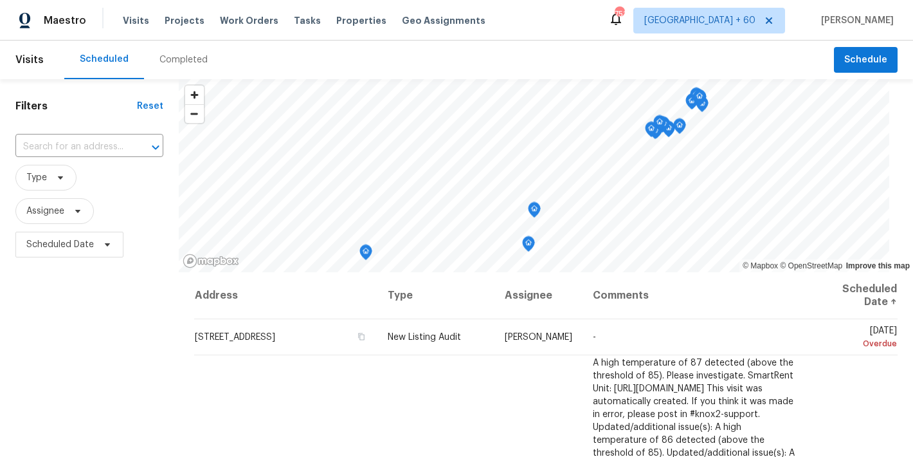
click at [191, 59] on div "Completed" at bounding box center [184, 59] width 48 height 13
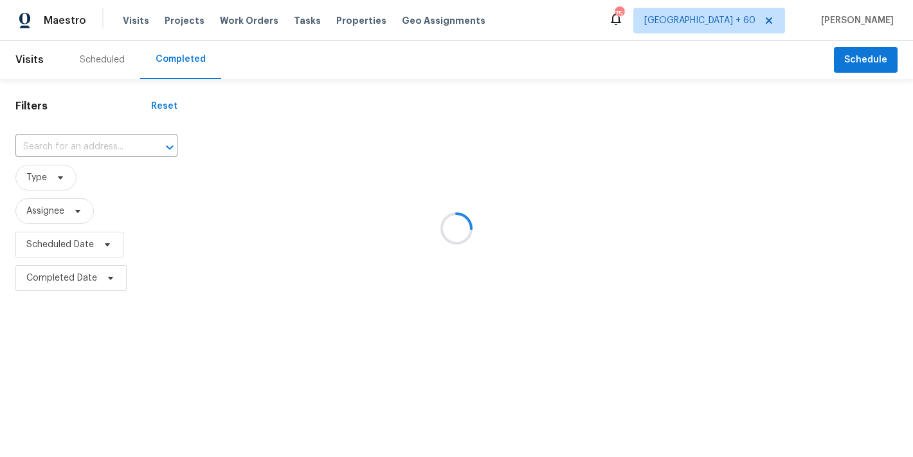
click at [435, 67] on div at bounding box center [456, 228] width 913 height 457
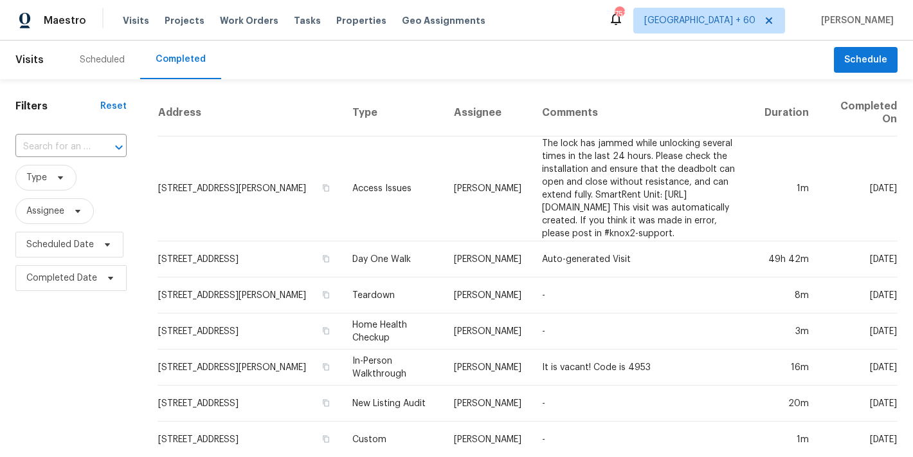
click at [608, 64] on div "Scheduled Completed" at bounding box center [449, 60] width 770 height 39
click at [60, 142] on input "text" at bounding box center [52, 147] width 75 height 20
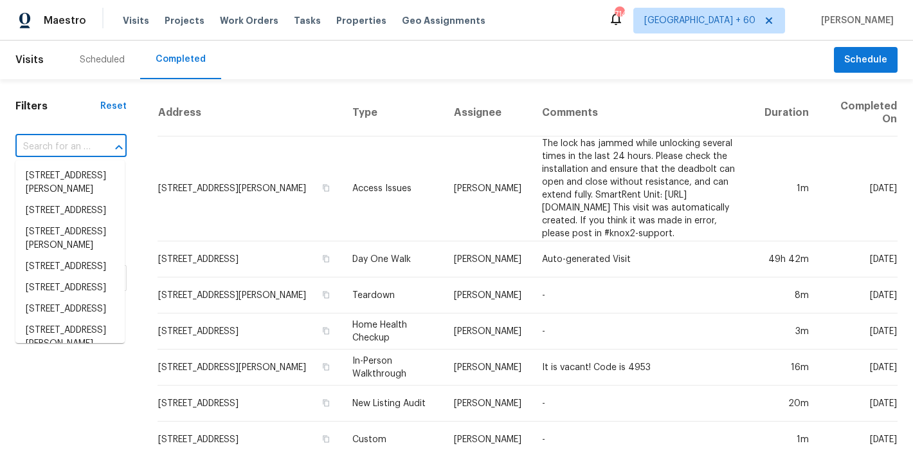
paste input "5850 S Park Blvd, Parma, OH 44134"
type input "5850 S Park Blvd, Parma, OH 44134"
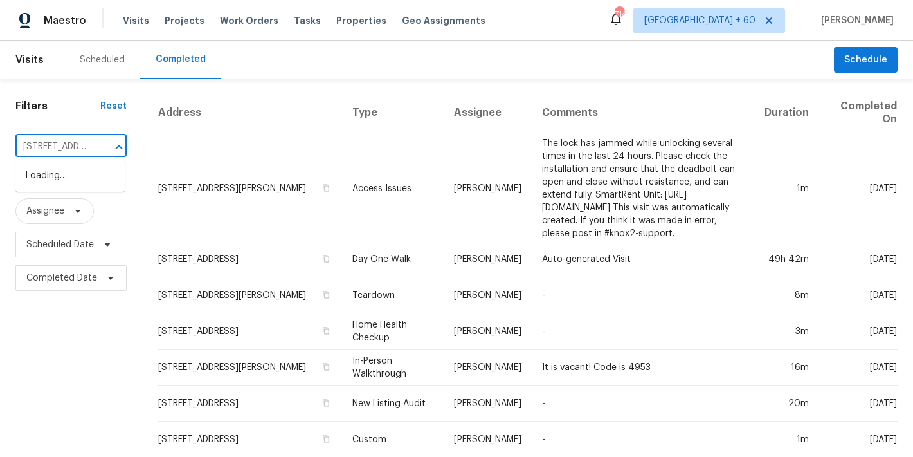
scroll to position [0, 83]
click at [54, 176] on li "5850 S Park Blvd, Parma, OH 44134" at bounding box center [69, 175] width 109 height 21
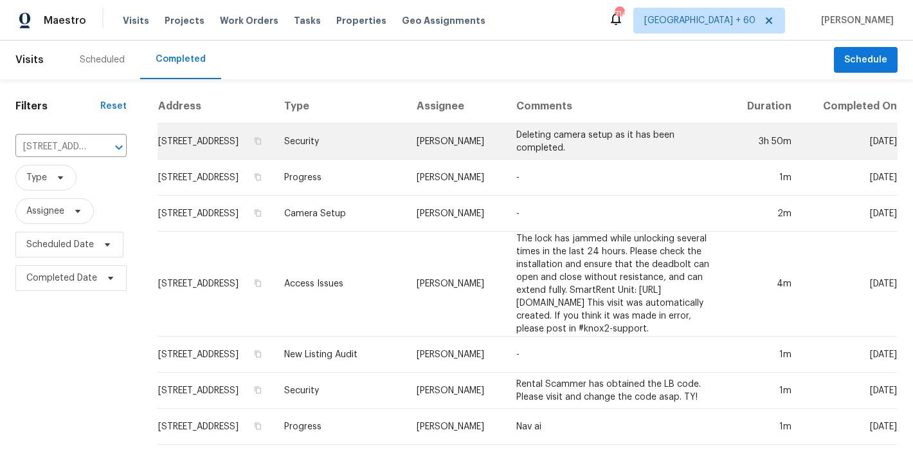
click at [185, 154] on td "5850 S Park Blvd, Parma, OH 44134" at bounding box center [216, 141] width 116 height 36
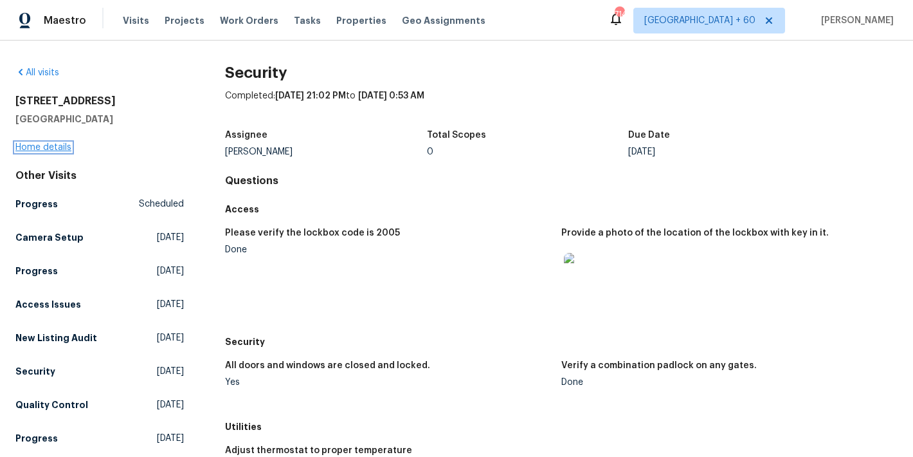
click at [42, 149] on link "Home details" at bounding box center [43, 147] width 56 height 9
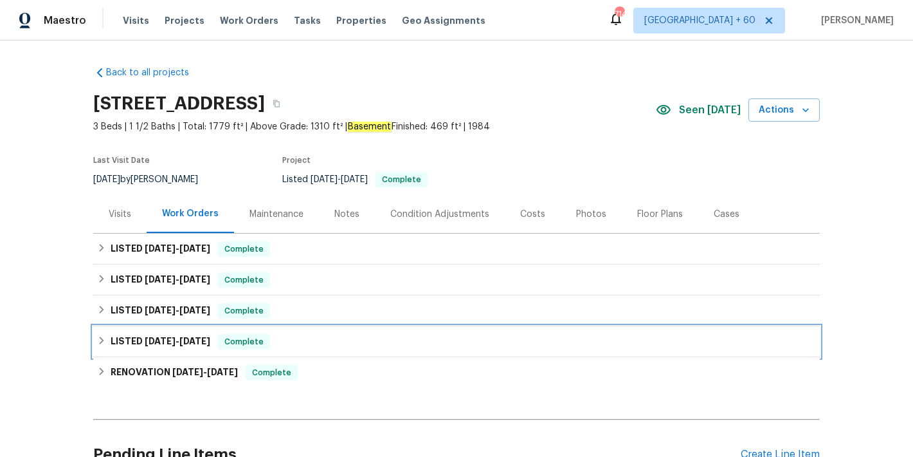
click at [278, 343] on div "LISTED 7/29/25 - 7/30/25 Complete" at bounding box center [456, 341] width 719 height 15
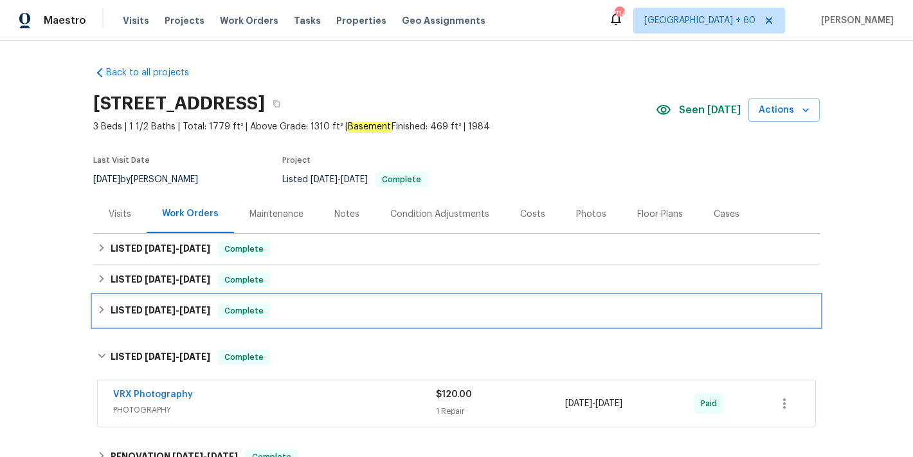
click at [274, 321] on div "LISTED 8/11/25 - 8/12/25 Complete" at bounding box center [456, 310] width 727 height 31
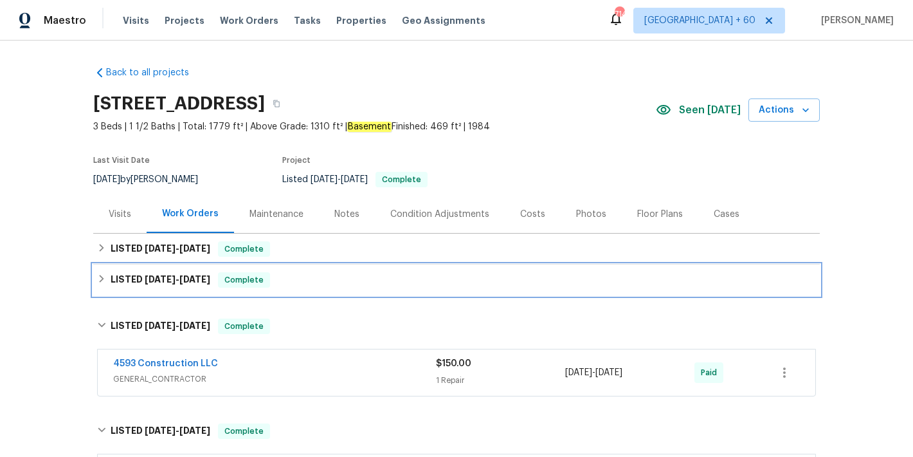
click at [294, 282] on div "LISTED 9/8/25 - 9/9/25 Complete" at bounding box center [456, 279] width 719 height 15
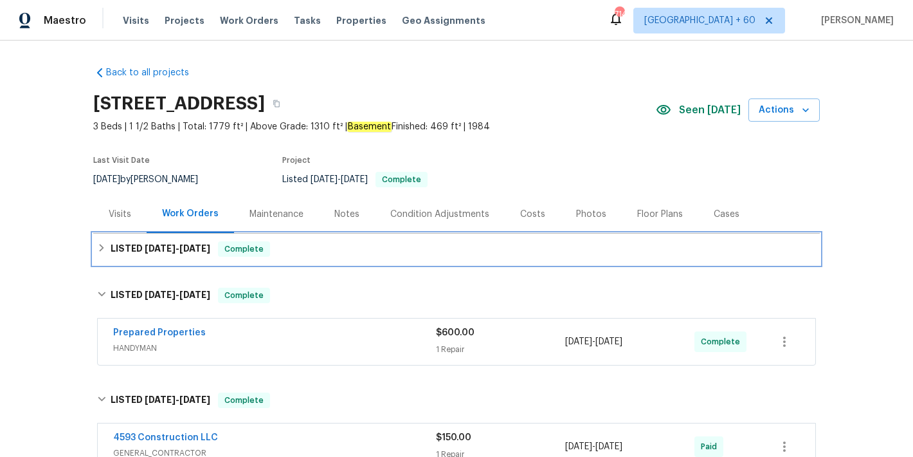
click at [291, 259] on div "LISTED 9/9/25 - 9/9/25 Complete" at bounding box center [456, 248] width 727 height 31
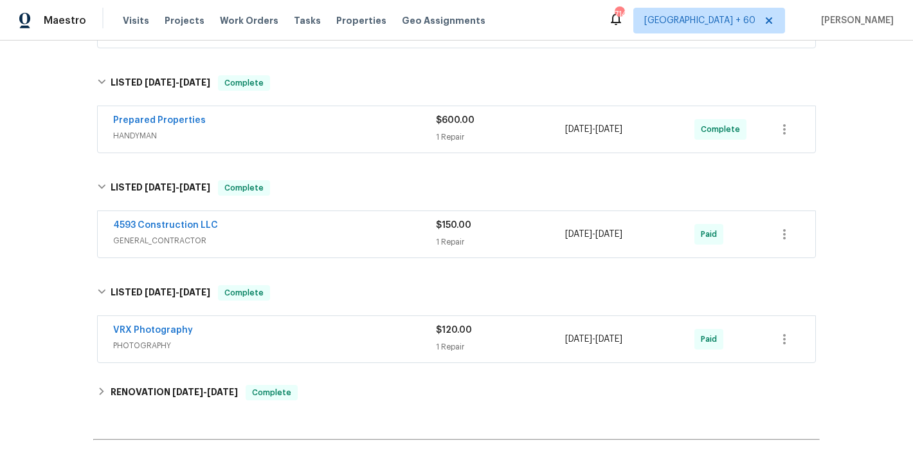
scroll to position [279, 0]
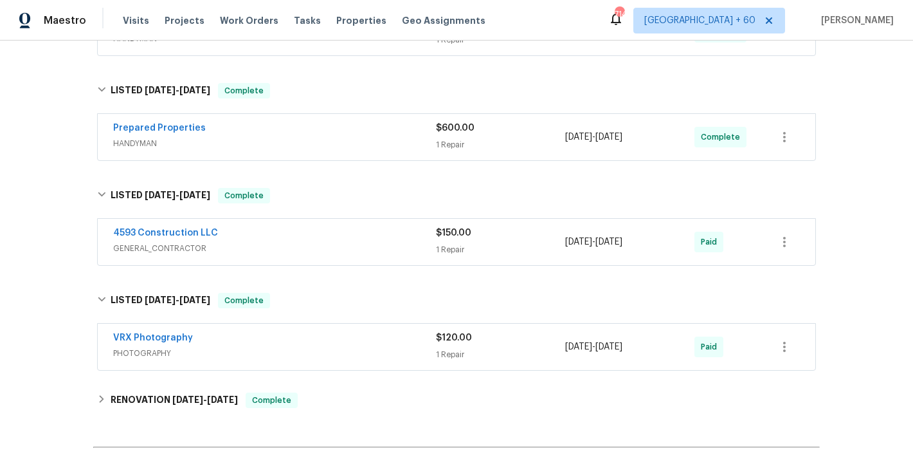
click at [399, 246] on span "GENERAL_CONTRACTOR" at bounding box center [274, 248] width 323 height 13
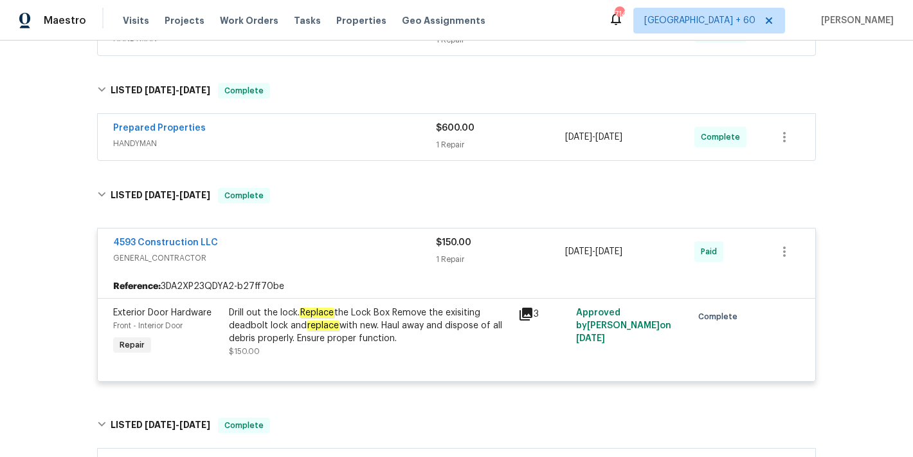
click at [859, 98] on div "Back to all projects 5850 S Park Blvd, Parma, OH 44134 3 Beds | 1 1/2 Baths | T…" at bounding box center [456, 249] width 913 height 416
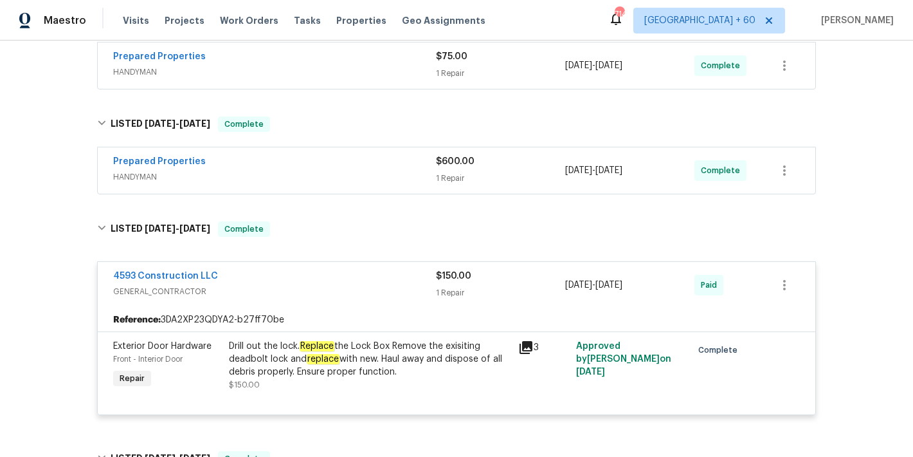
scroll to position [224, 0]
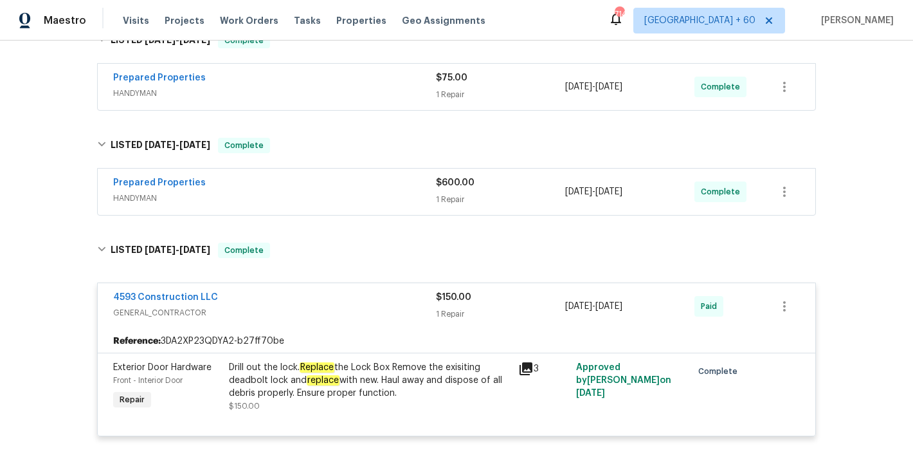
click at [360, 188] on div "Prepared Properties" at bounding box center [274, 183] width 323 height 15
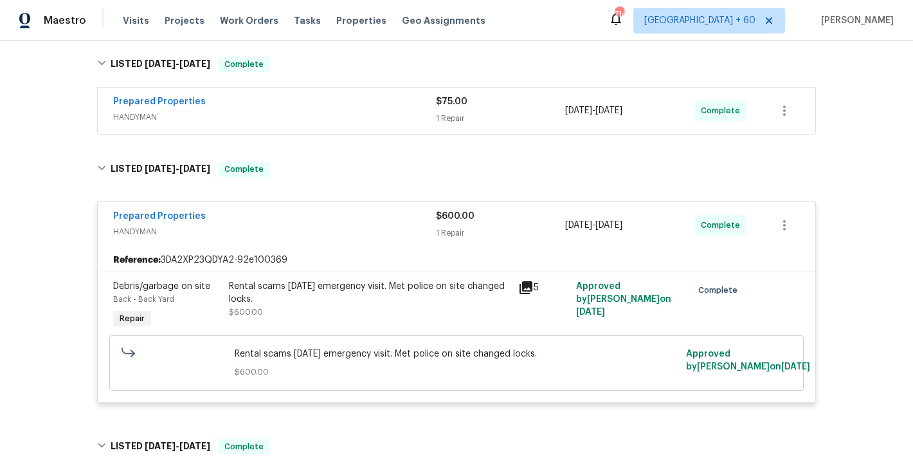
scroll to position [193, 0]
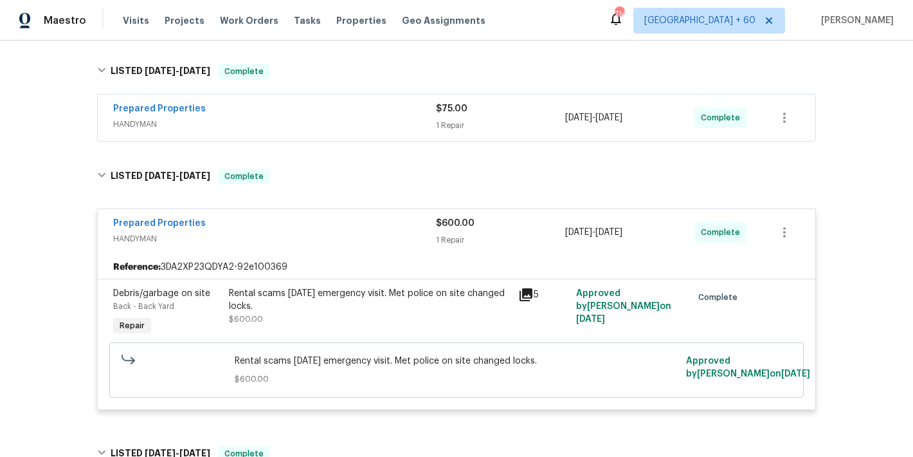
click at [370, 104] on div "Prepared Properties" at bounding box center [274, 109] width 323 height 15
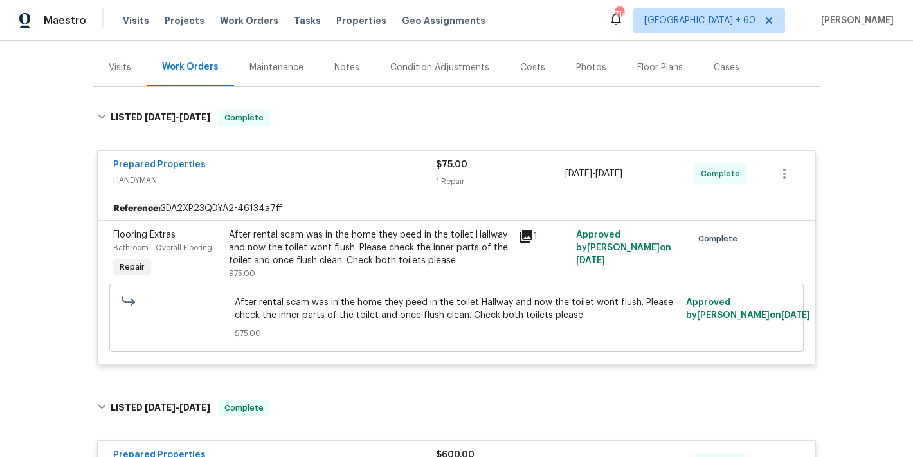
scroll to position [131, 0]
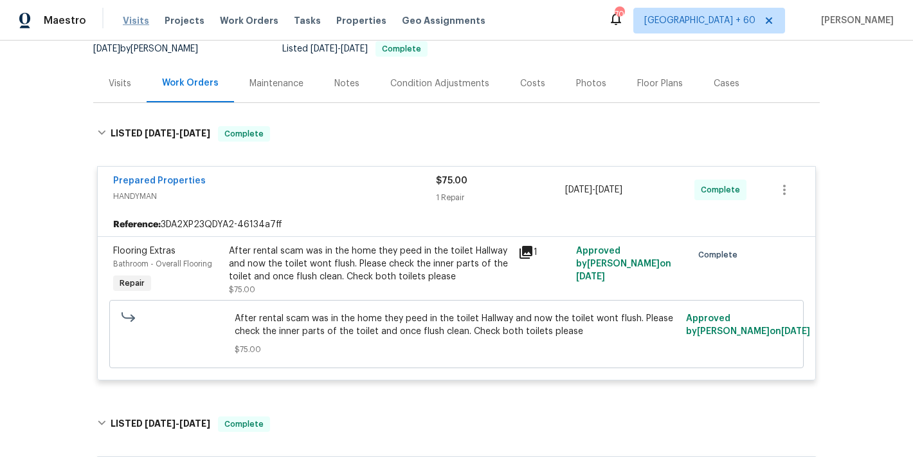
click at [135, 26] on span "Visits" at bounding box center [136, 20] width 26 height 13
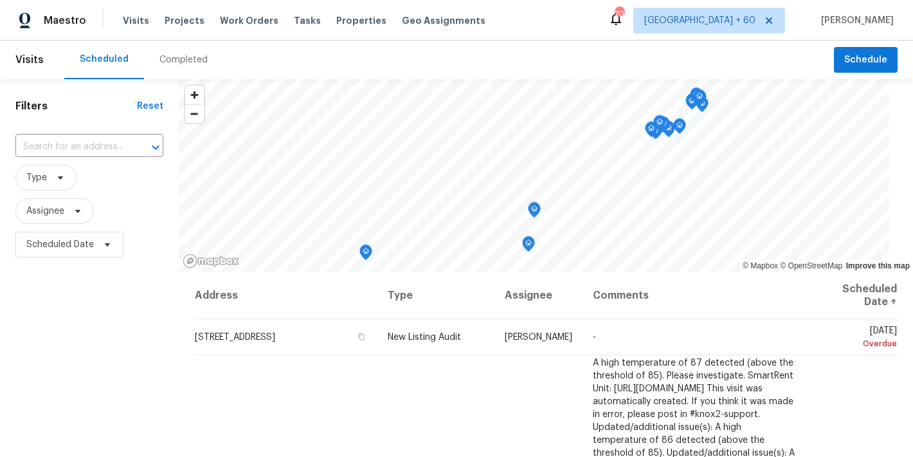
click at [193, 63] on div "Completed" at bounding box center [184, 59] width 48 height 13
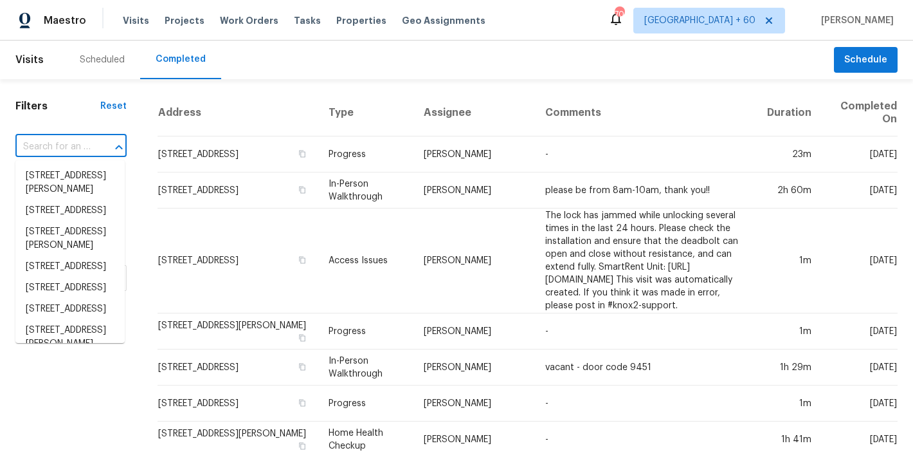
click at [65, 142] on input "text" at bounding box center [52, 147] width 75 height 20
paste input "6262 Phillips Lake Ct, Lithonia, GA 30058"
type input "6262 Phillips Lake Ct, Lithonia, GA 30058"
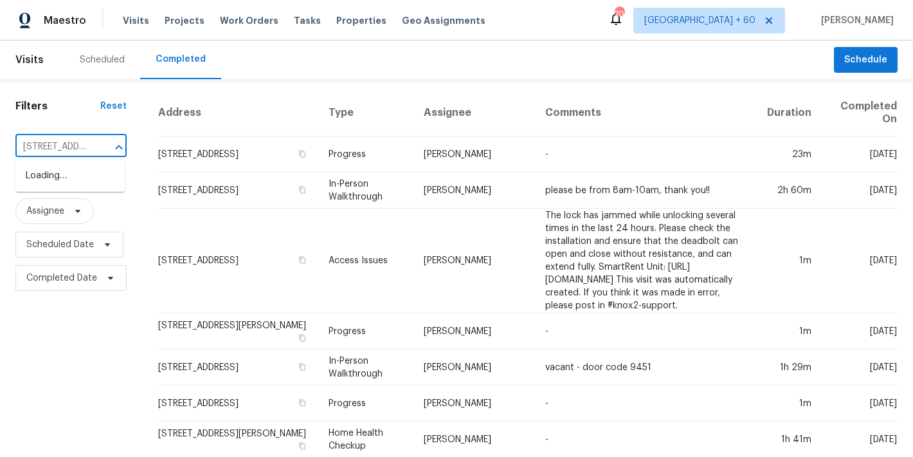
scroll to position [0, 108]
click at [60, 192] on li "6262 Phillips Lake Ct, Lithonia, GA 30058" at bounding box center [69, 182] width 109 height 35
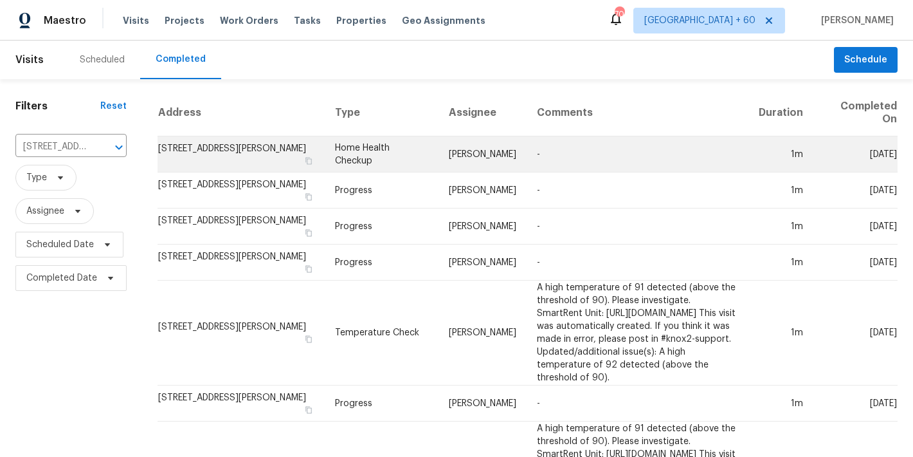
click at [188, 152] on td "6262 Phillips Lake Ct, Lithonia, GA 30058" at bounding box center [241, 154] width 167 height 36
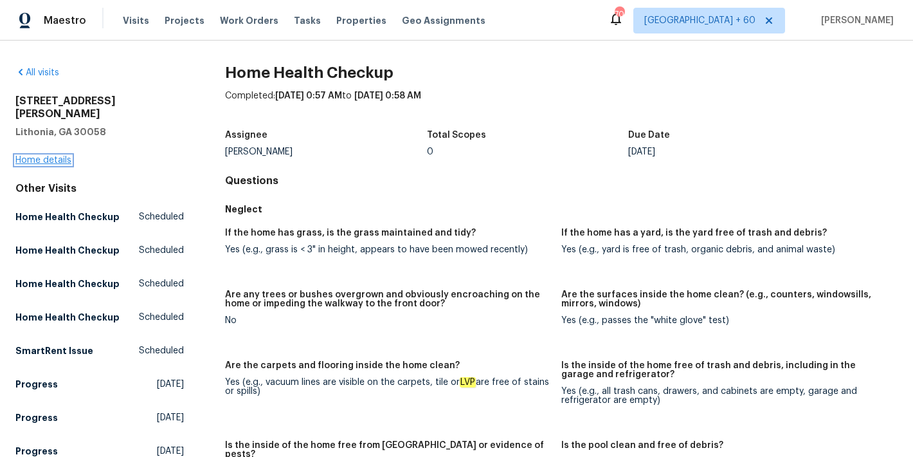
click at [26, 156] on link "Home details" at bounding box center [43, 160] width 56 height 9
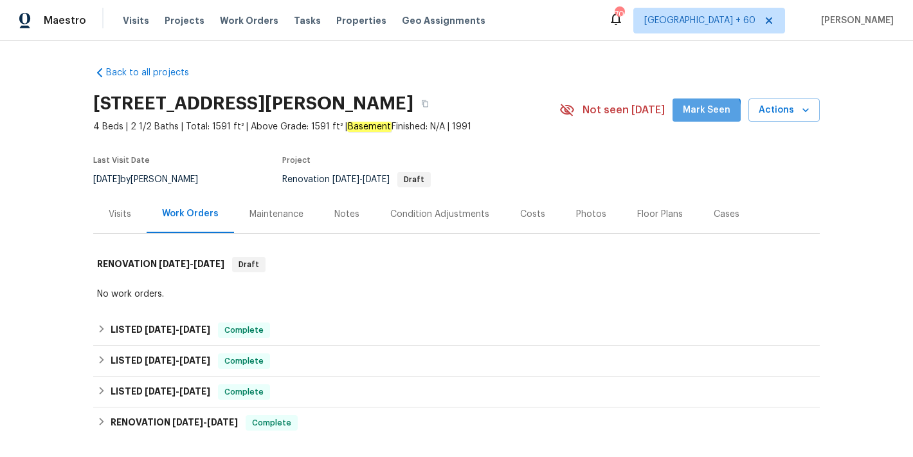
click at [704, 112] on span "Mark Seen" at bounding box center [707, 110] width 48 height 16
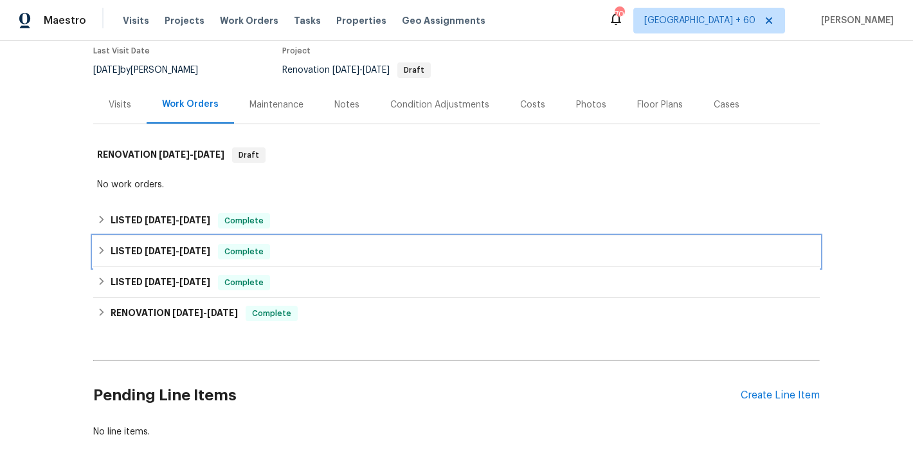
click at [289, 251] on div "LISTED 7/22/25 - 8/14/25 Complete" at bounding box center [456, 251] width 719 height 15
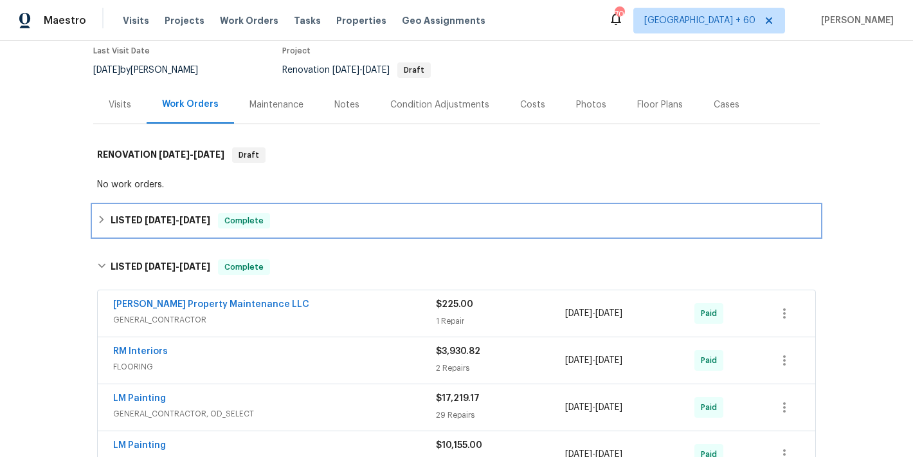
click at [300, 231] on div "LISTED 8/19/25 - 8/29/25 Complete" at bounding box center [456, 220] width 727 height 31
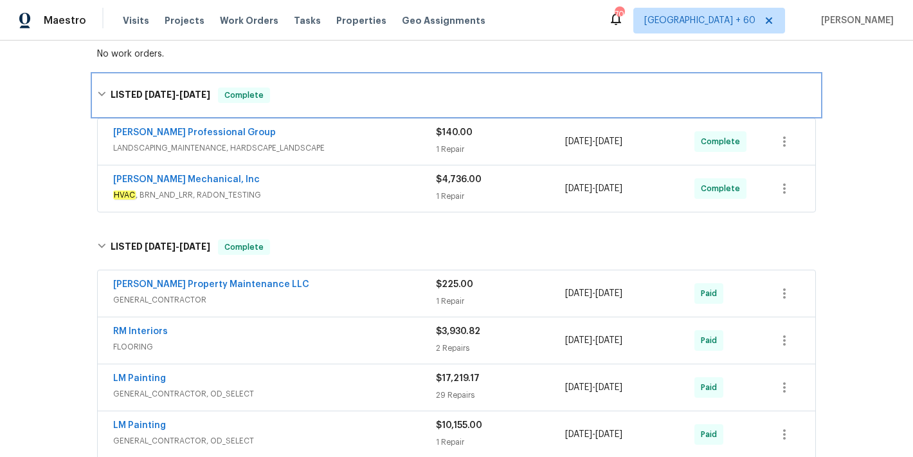
scroll to position [241, 0]
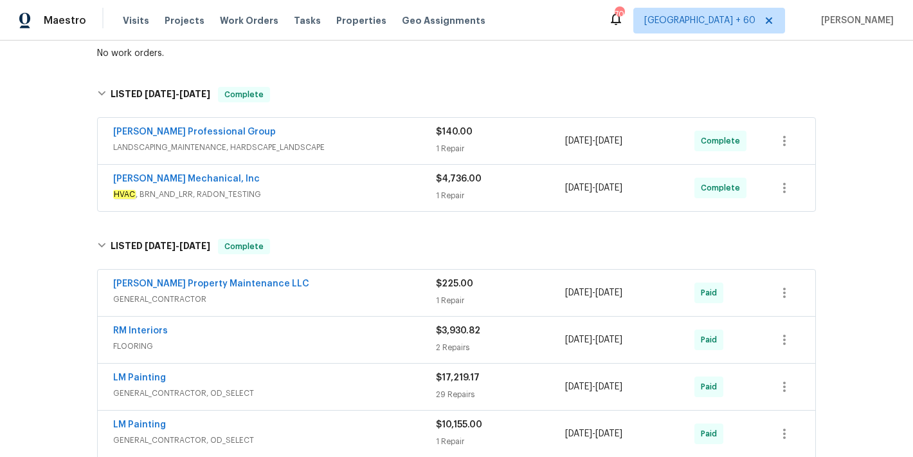
click at [365, 194] on span "HVAC , BRN_AND_LRR, RADON_TESTING" at bounding box center [274, 194] width 323 height 13
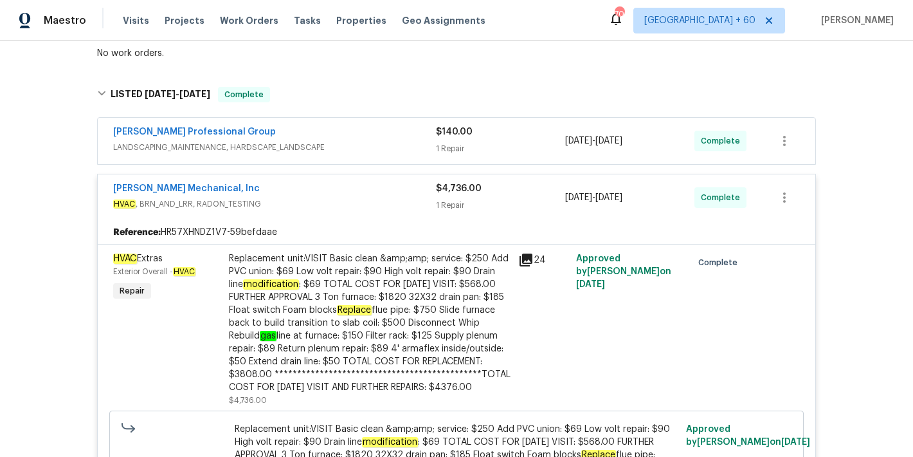
scroll to position [279, 0]
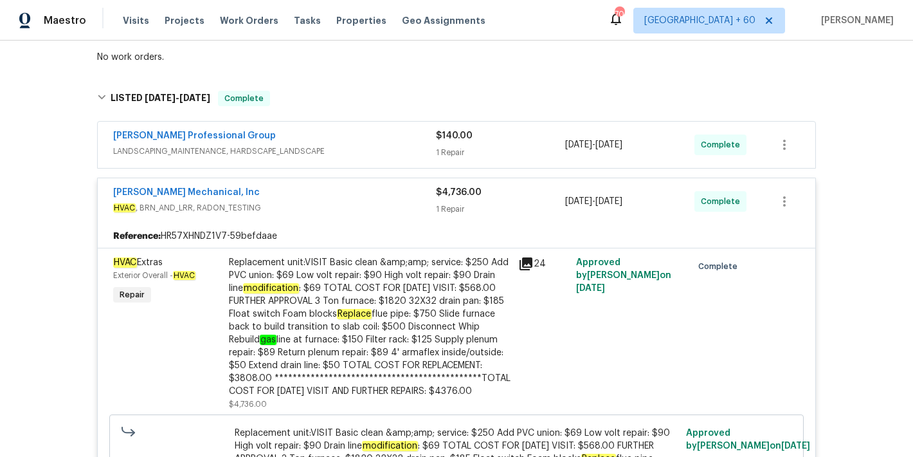
click at [378, 142] on div "Ramsey's Professional Group" at bounding box center [274, 136] width 323 height 15
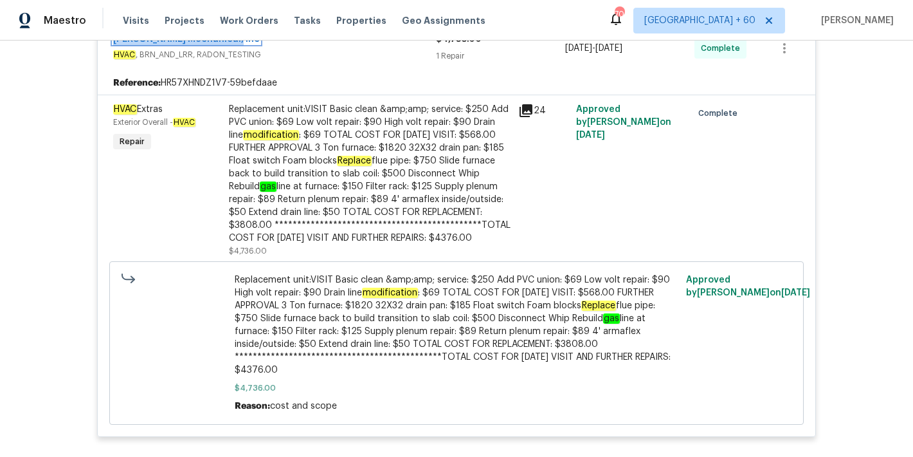
scroll to position [538, 0]
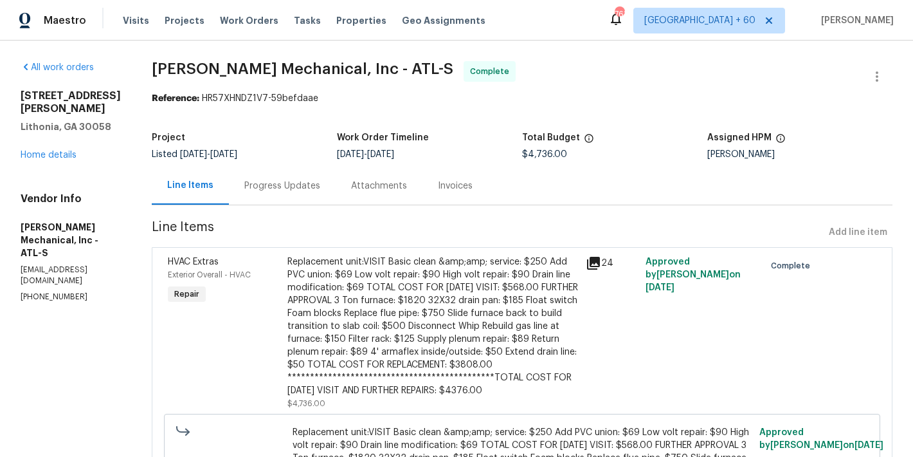
click at [470, 192] on div "Invoices" at bounding box center [456, 186] width 66 height 38
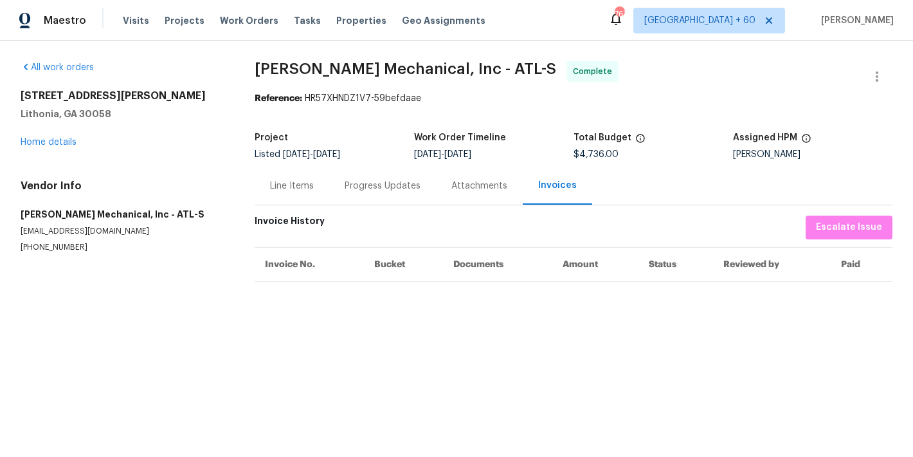
click at [371, 184] on div "Progress Updates" at bounding box center [383, 185] width 76 height 13
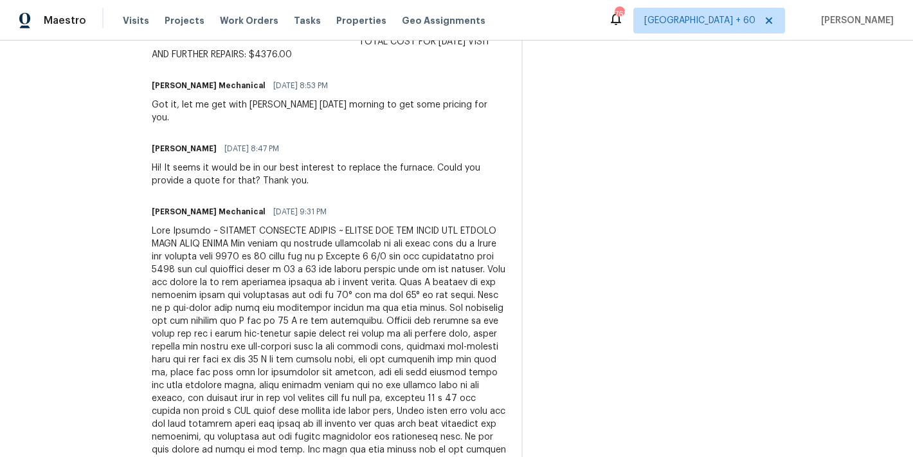
scroll to position [557, 0]
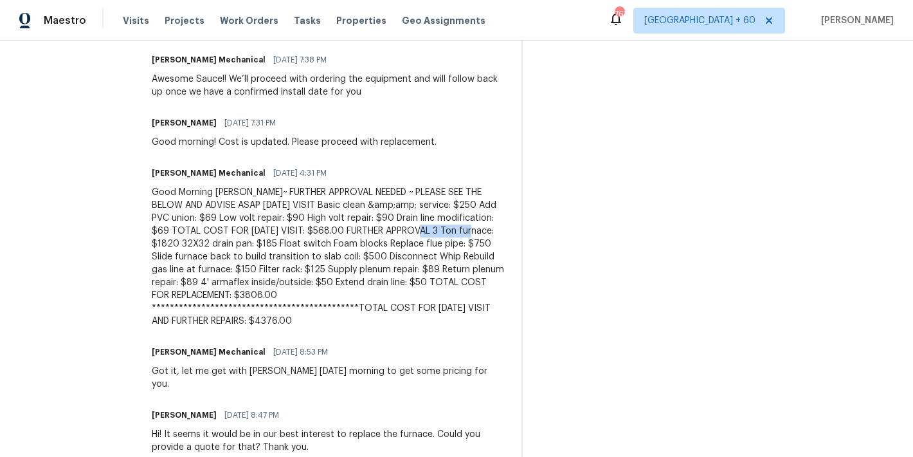
drag, startPoint x: 278, startPoint y: 242, endPoint x: 223, endPoint y: 241, distance: 55.3
click at [223, 241] on div "**********" at bounding box center [329, 257] width 354 height 142
copy div "3 Ton furnace"
click at [123, 17] on span "Visits" at bounding box center [136, 20] width 26 height 13
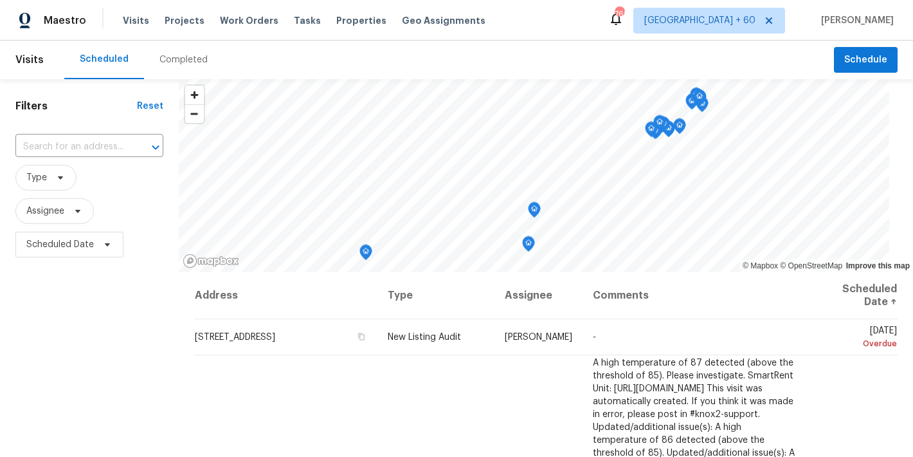
click at [182, 66] on div "Completed" at bounding box center [183, 60] width 79 height 39
